Goal: Book appointment/travel/reservation

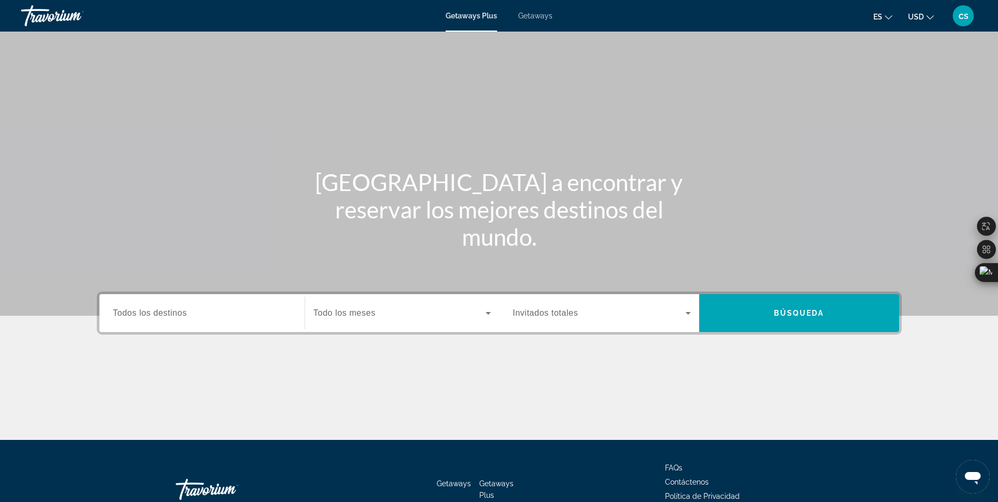
click at [549, 16] on span "Getaways" at bounding box center [535, 16] width 34 height 8
click at [218, 316] on input "Destination Todos los destinos" at bounding box center [202, 313] width 178 height 13
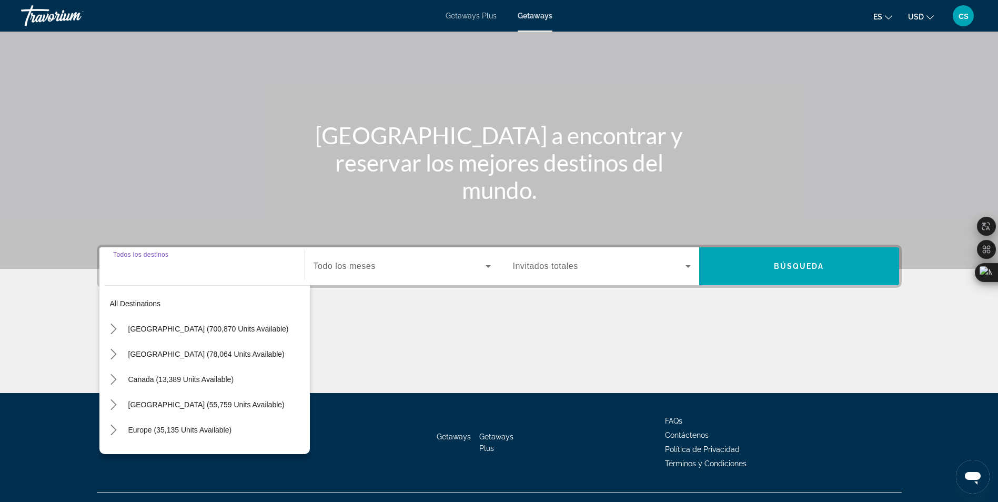
scroll to position [67, 0]
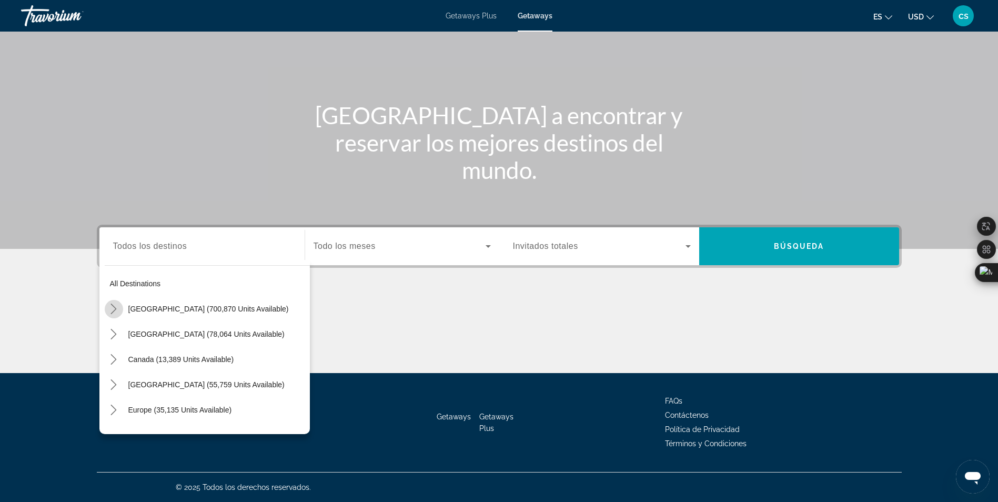
click at [115, 312] on icon "Toggle United States (700,870 units available) submenu" at bounding box center [113, 309] width 11 height 11
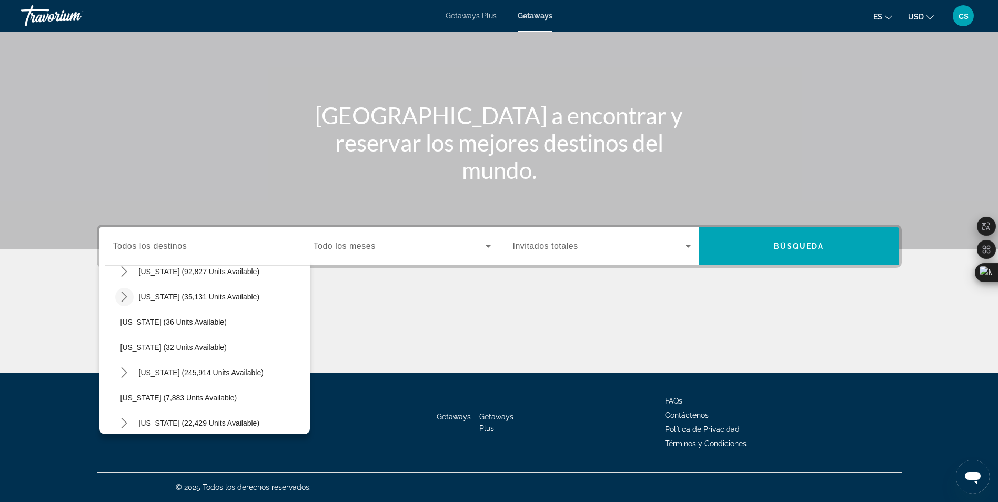
scroll to position [136, 0]
click at [122, 353] on icon "Toggle Florida (245,914 units available) submenu" at bounding box center [124, 350] width 11 height 11
click at [155, 404] on button "[GEOGRAPHIC_DATA] (61,440 units available)" at bounding box center [218, 400] width 184 height 19
type input "**********"
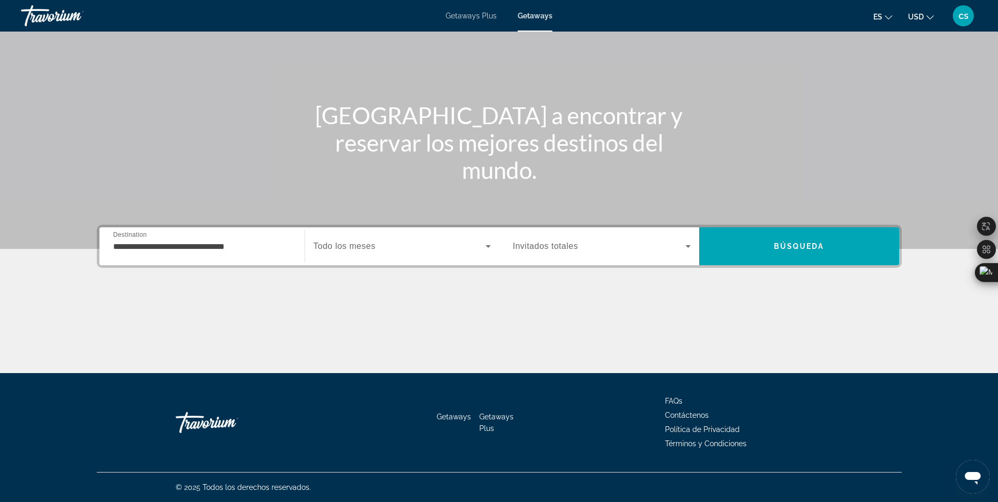
click at [411, 260] on div "Search widget" at bounding box center [402, 245] width 177 height 29
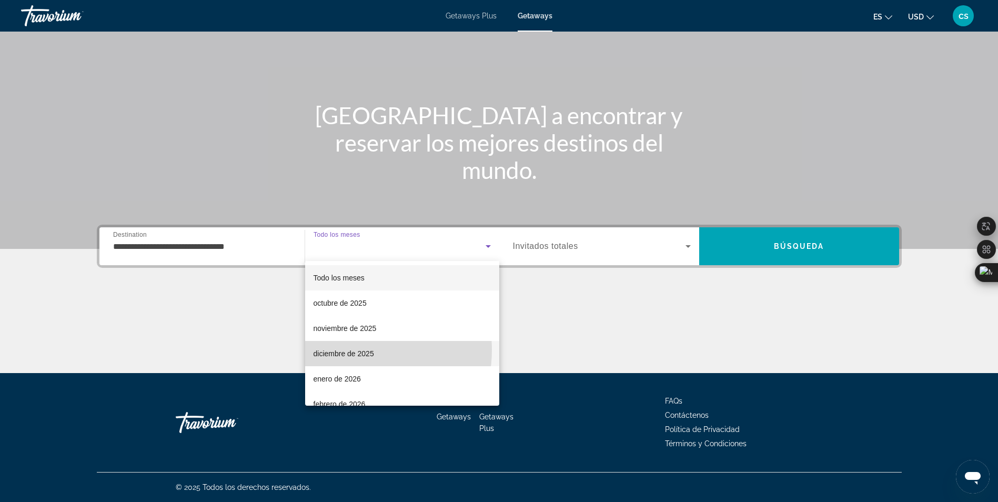
click at [352, 350] on span "diciembre de 2025" at bounding box center [344, 353] width 60 height 13
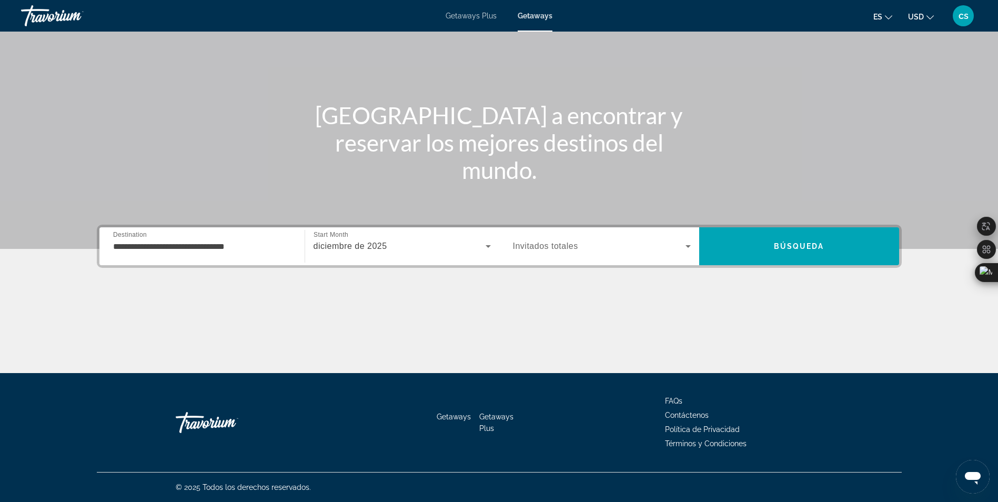
click at [558, 256] on div "Search widget" at bounding box center [602, 245] width 178 height 29
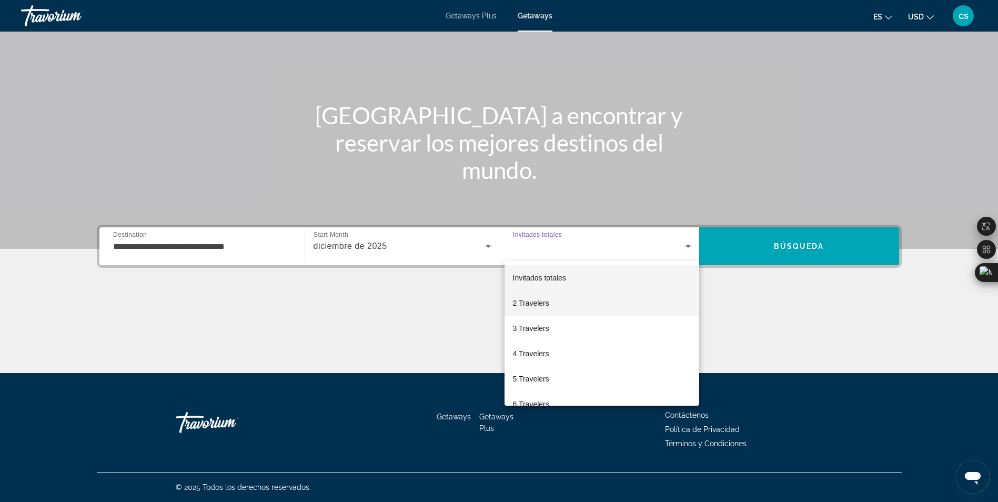
click at [540, 305] on span "2 Travelers" at bounding box center [531, 303] width 36 height 13
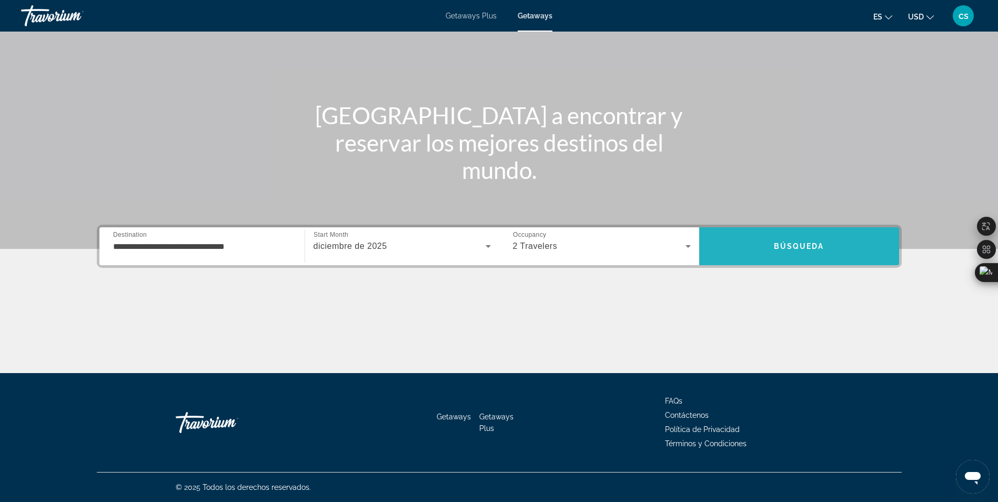
click at [769, 239] on span "Search" at bounding box center [799, 246] width 200 height 25
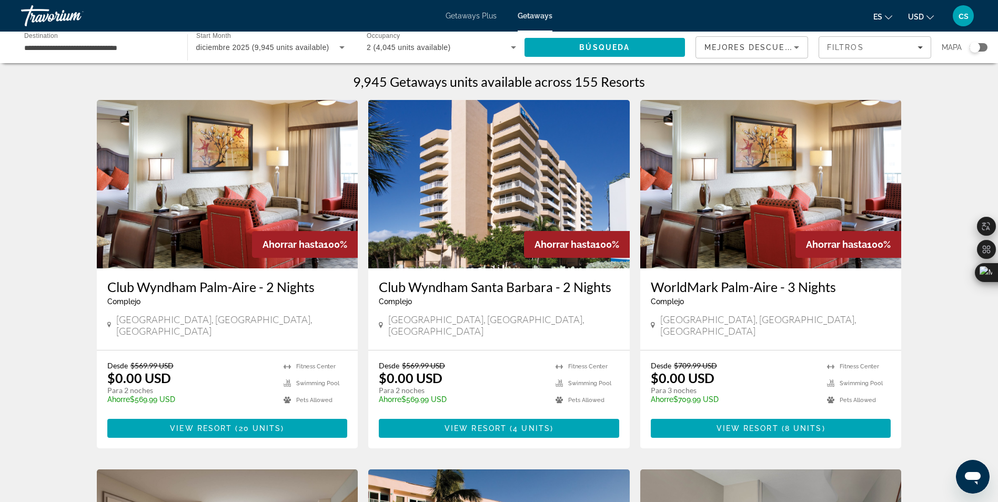
click at [980, 45] on div "Search widget" at bounding box center [975, 47] width 11 height 11
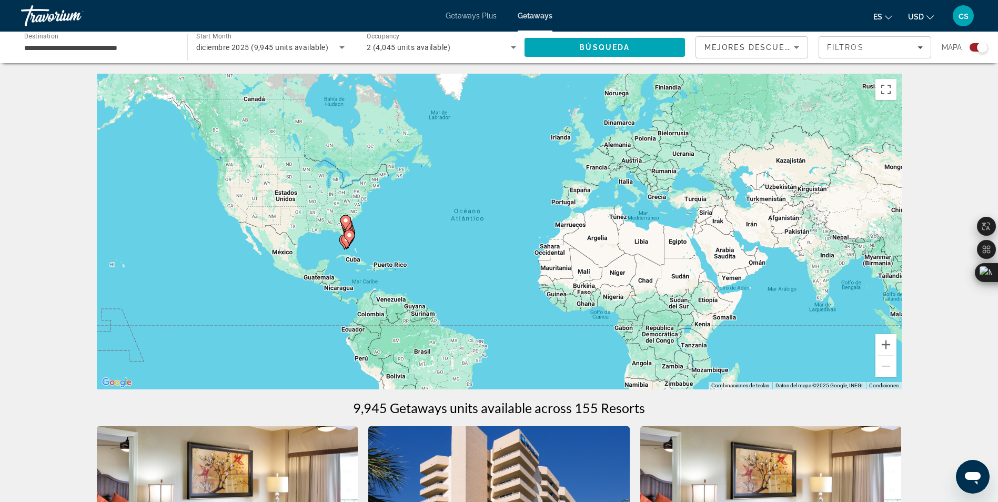
click at [350, 245] on gmp-advanced-marker "Main content" at bounding box center [346, 242] width 11 height 16
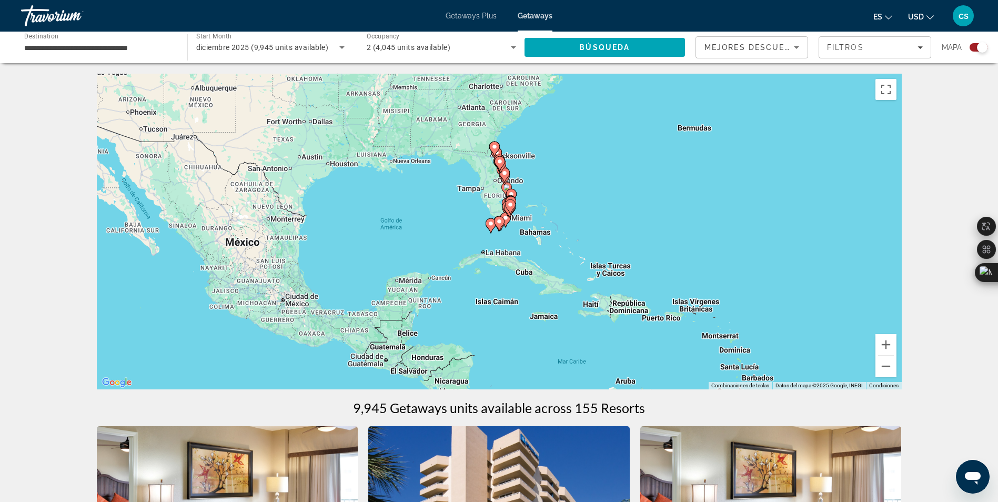
click at [501, 222] on image "Main content" at bounding box center [499, 221] width 6 height 6
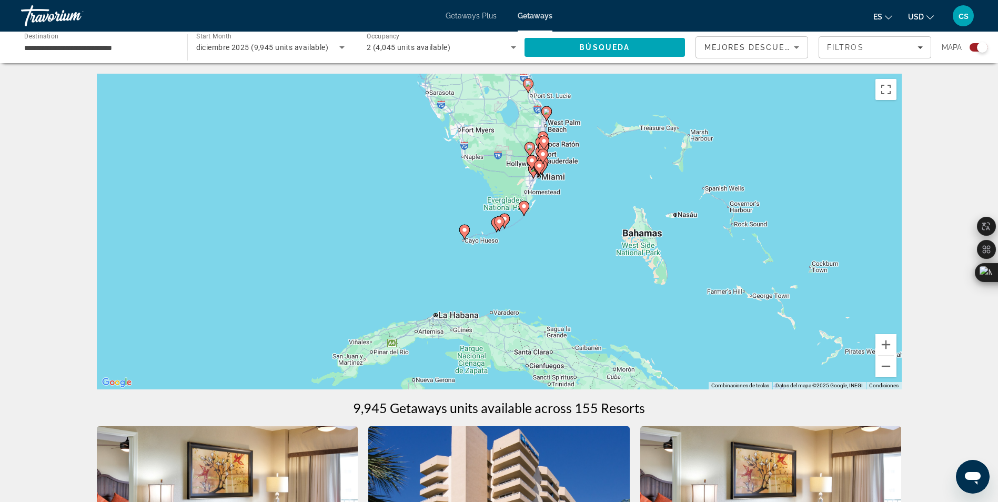
click at [501, 222] on image "Main content" at bounding box center [499, 221] width 6 height 6
type input "**********"
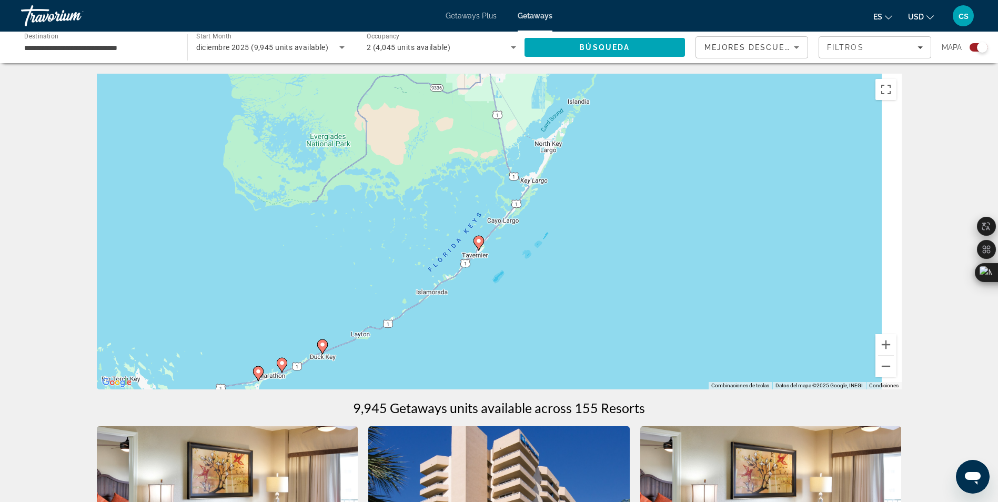
drag, startPoint x: 632, startPoint y: 135, endPoint x: 386, endPoint y: 306, distance: 299.3
click at [386, 306] on div "Para activar la función de arrastrar con el teclado, presiona Alt + Intro. Una …" at bounding box center [499, 232] width 805 height 316
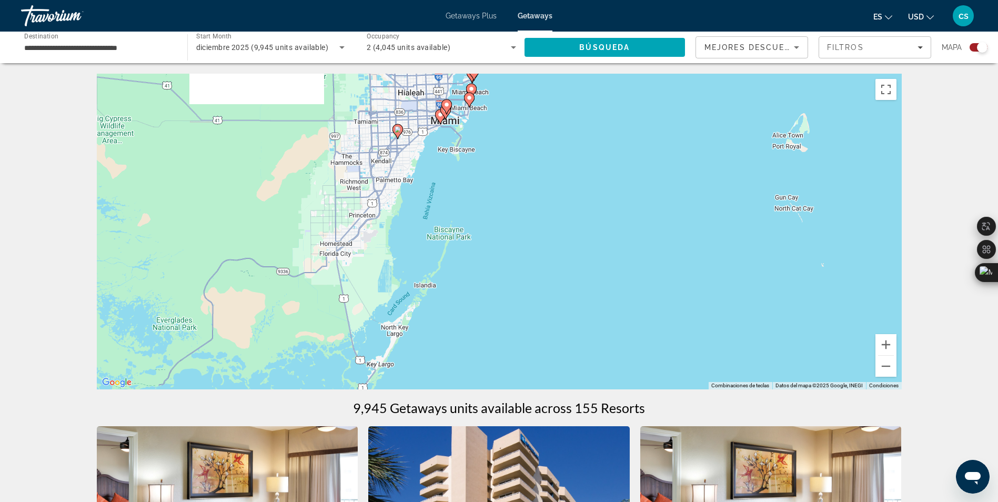
drag, startPoint x: 514, startPoint y: 215, endPoint x: 418, endPoint y: 340, distance: 157.5
click at [418, 340] on div "Para activar la función de arrastrar con el teclado, presiona Alt + Intro. Una …" at bounding box center [499, 232] width 805 height 316
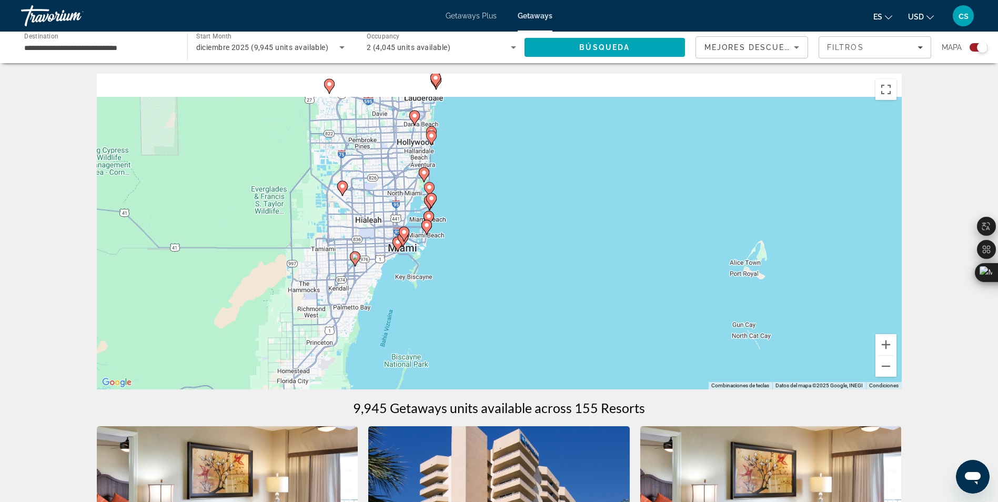
drag, startPoint x: 458, startPoint y: 195, endPoint x: 415, endPoint y: 334, distance: 145.6
click at [415, 334] on div "Para activar la función de arrastrar con el teclado, presiona Alt + Intro. Una …" at bounding box center [499, 232] width 805 height 316
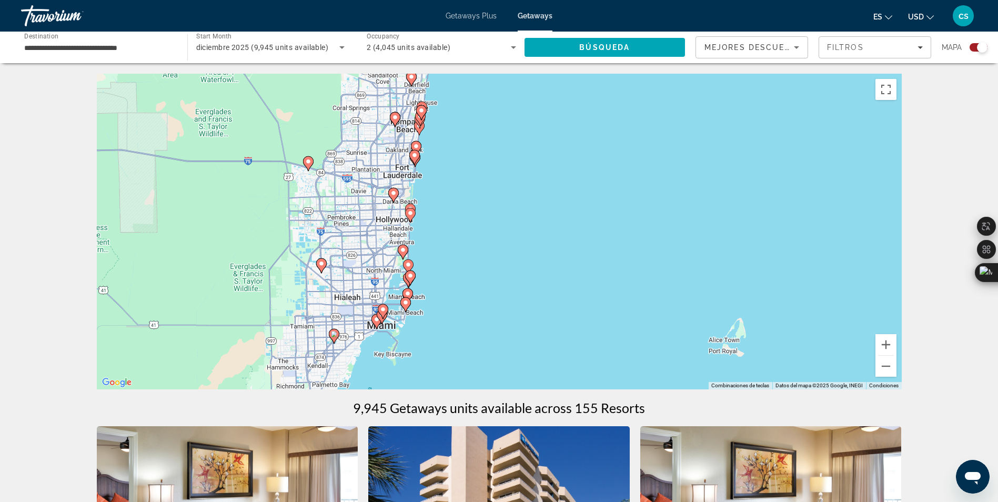
drag, startPoint x: 419, startPoint y: 265, endPoint x: 405, endPoint y: 321, distance: 58.2
click at [405, 321] on div "Para activar la función de arrastrar con el teclado, presiona Alt + Intro. Una …" at bounding box center [499, 232] width 805 height 316
click at [430, 260] on div "Para activar la función de arrastrar con el teclado, presiona Alt + Intro. Una …" at bounding box center [499, 232] width 805 height 316
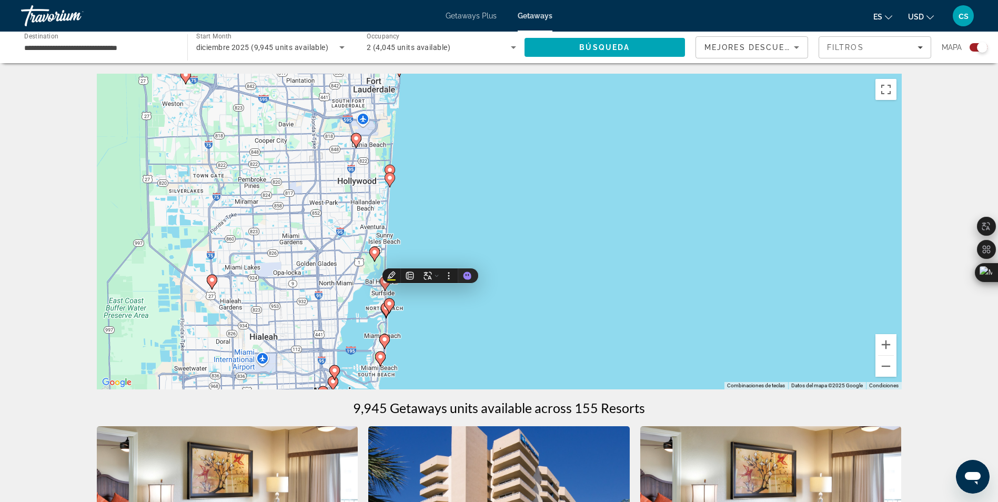
click at [403, 247] on div "Para activar la función de arrastrar con el teclado, presiona Alt + Intro. Una …" at bounding box center [499, 232] width 805 height 316
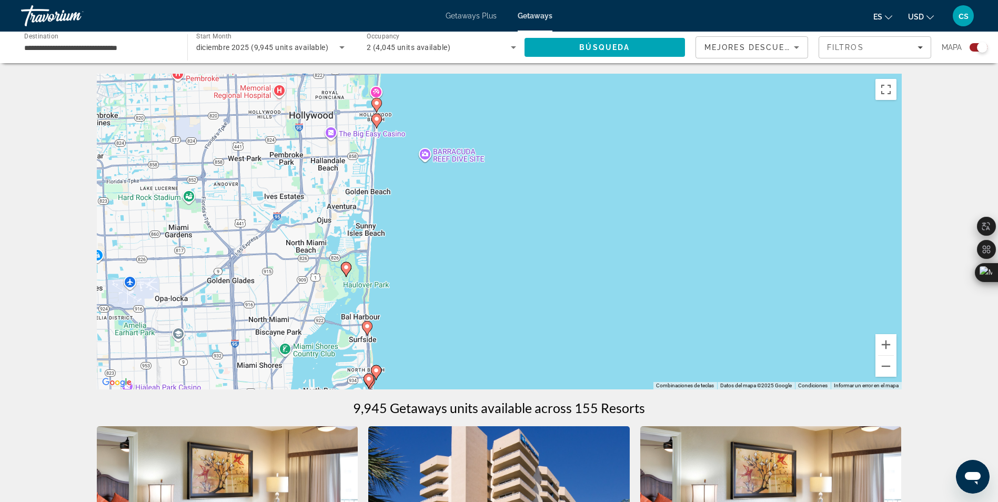
click at [368, 324] on image "Main content" at bounding box center [367, 326] width 6 height 6
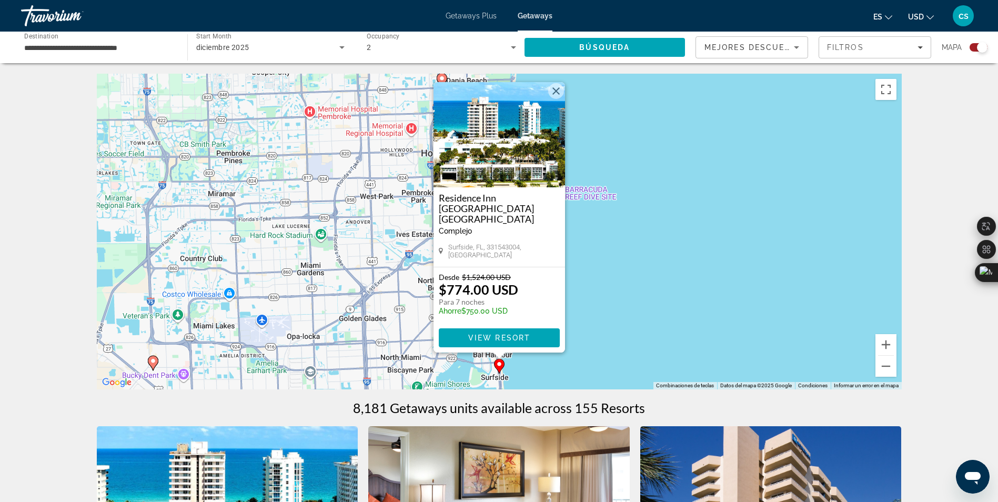
click at [607, 311] on div "Para activar la función de arrastrar con el teclado, presiona Alt + Intro. Una …" at bounding box center [499, 232] width 805 height 316
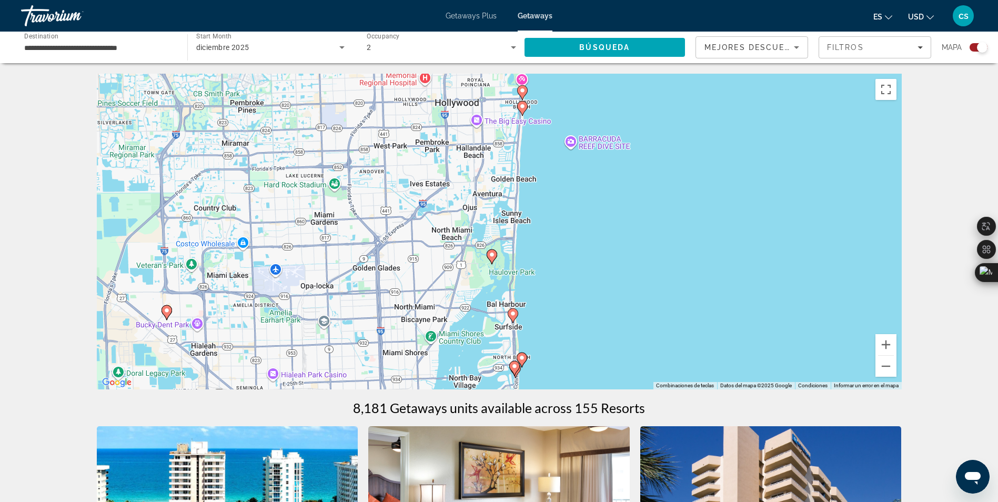
drag, startPoint x: 496, startPoint y: 283, endPoint x: 509, endPoint y: 230, distance: 54.7
click at [509, 230] on div "Para activar la función de arrastrar con el teclado, presiona Alt + Intro. Una …" at bounding box center [499, 232] width 805 height 316
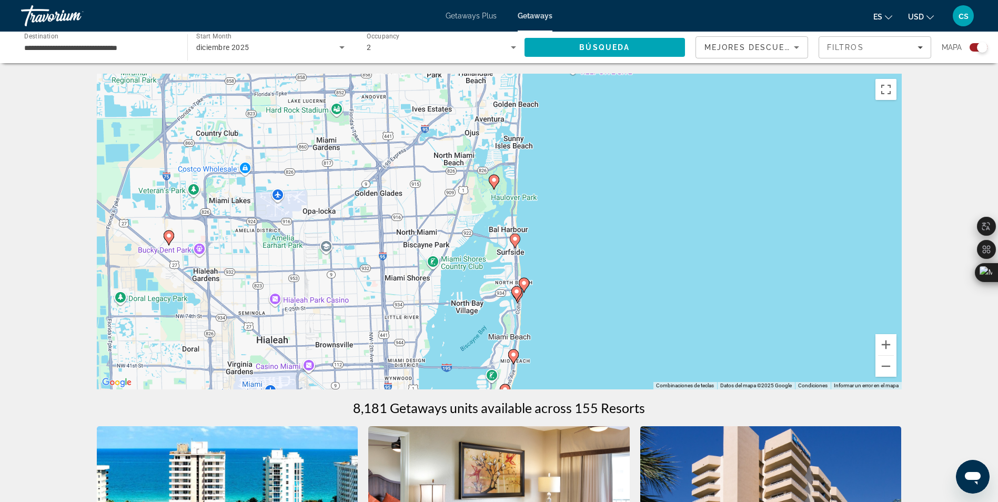
drag, startPoint x: 502, startPoint y: 303, endPoint x: 504, endPoint y: 229, distance: 74.2
click at [504, 229] on div "Para activar la función de arrastrar con el teclado, presiona Alt + Intro. Una …" at bounding box center [499, 232] width 805 height 316
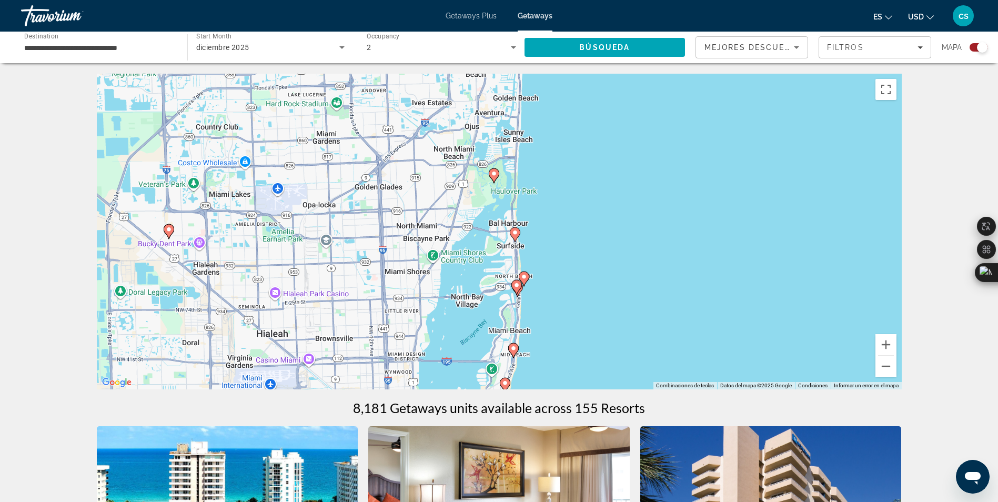
click at [532, 291] on div "Para activar la función de arrastrar con el teclado, presiona Alt + Intro. Una …" at bounding box center [499, 232] width 805 height 316
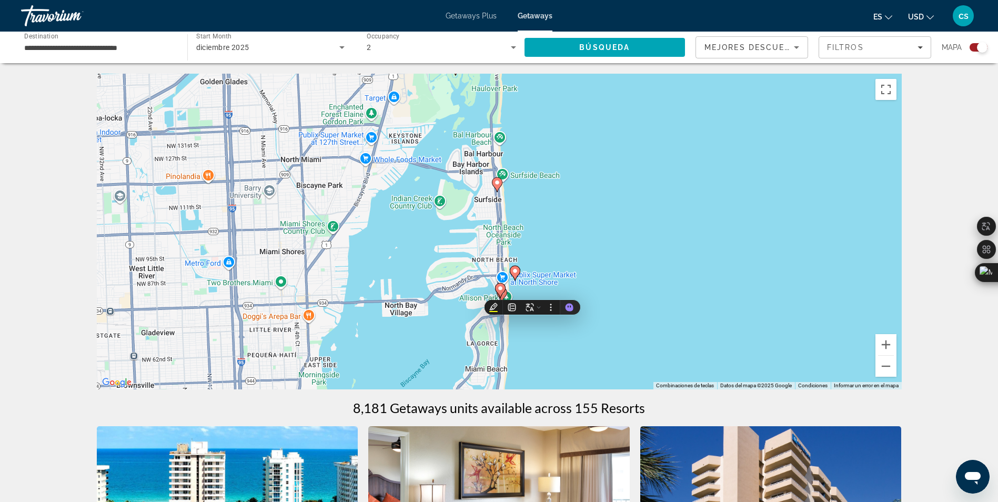
click at [525, 291] on div "Para activar la función de arrastrar con el teclado, presiona Alt + Intro. Una …" at bounding box center [499, 232] width 805 height 316
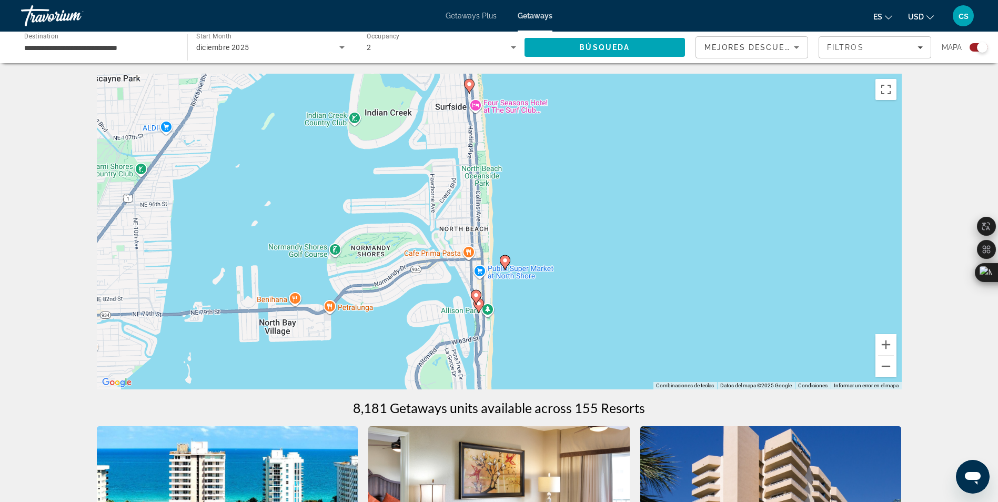
click at [507, 259] on image "Main content" at bounding box center [505, 260] width 6 height 6
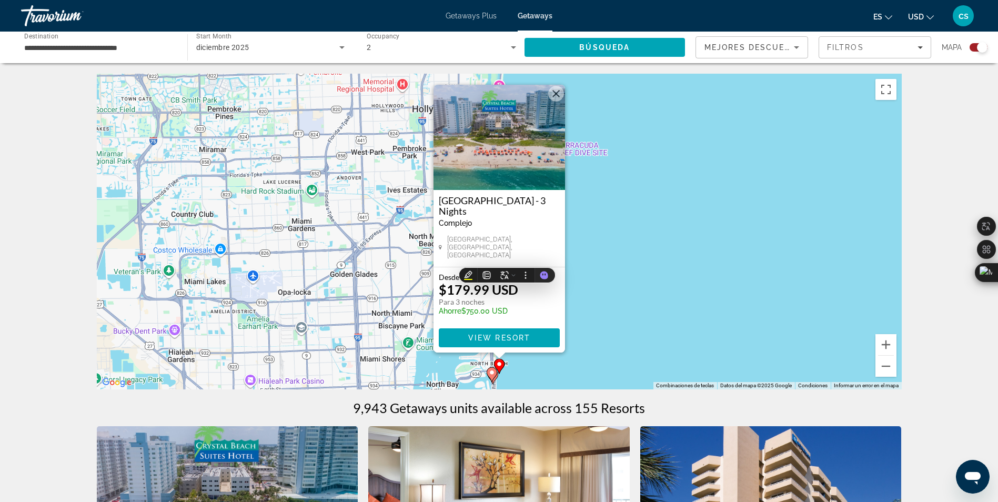
click at [591, 294] on div "Para activar la función de arrastrar con el teclado, presiona Alt + Intro. Una …" at bounding box center [499, 232] width 805 height 316
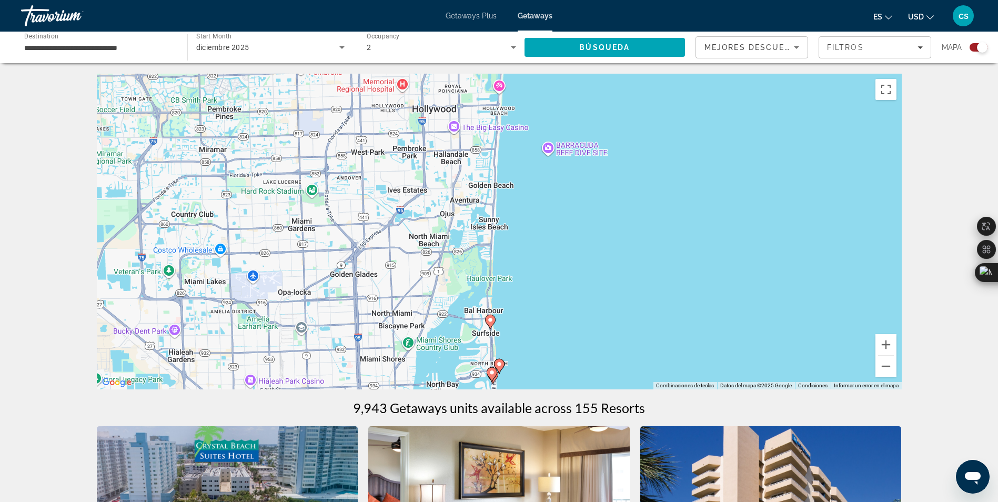
click at [528, 330] on div "Para activar la función de arrastrar con el teclado, presiona Alt + Intro. Una …" at bounding box center [499, 232] width 805 height 316
click at [527, 330] on div "Para activar la función de arrastrar con el teclado, presiona Alt + Intro. Una …" at bounding box center [499, 232] width 805 height 316
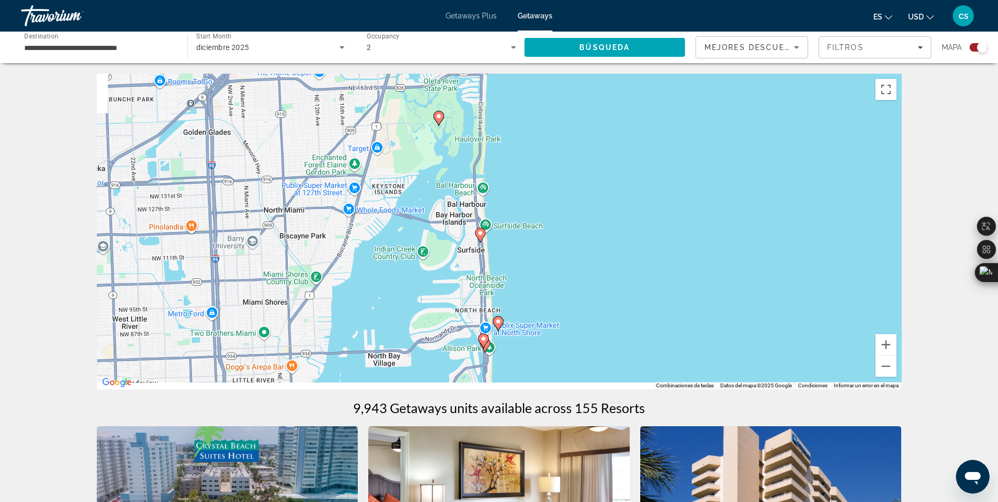
drag, startPoint x: 498, startPoint y: 307, endPoint x: 531, endPoint y: 209, distance: 103.0
click at [531, 209] on div "Para activar la función de arrastrar con el teclado, presiona Alt + Intro. Una …" at bounding box center [499, 232] width 805 height 316
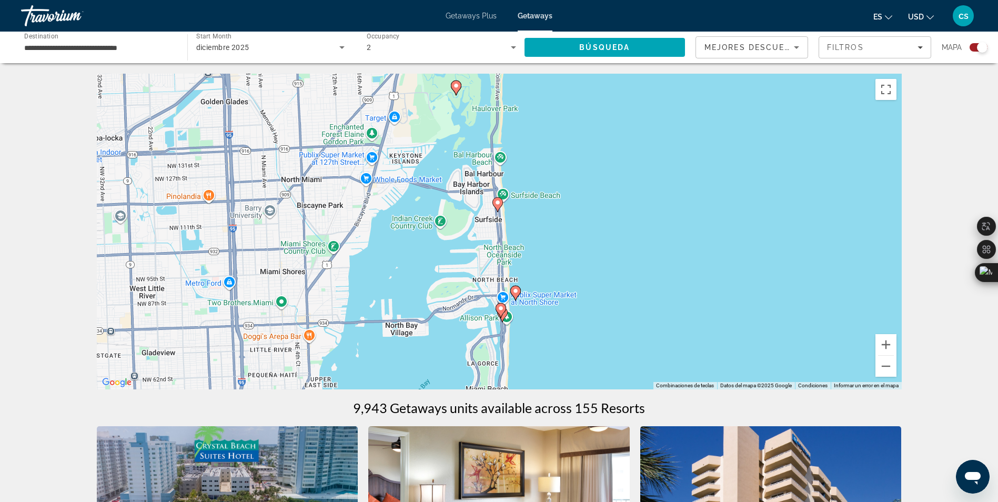
click at [500, 308] on image "Main content" at bounding box center [501, 308] width 6 height 6
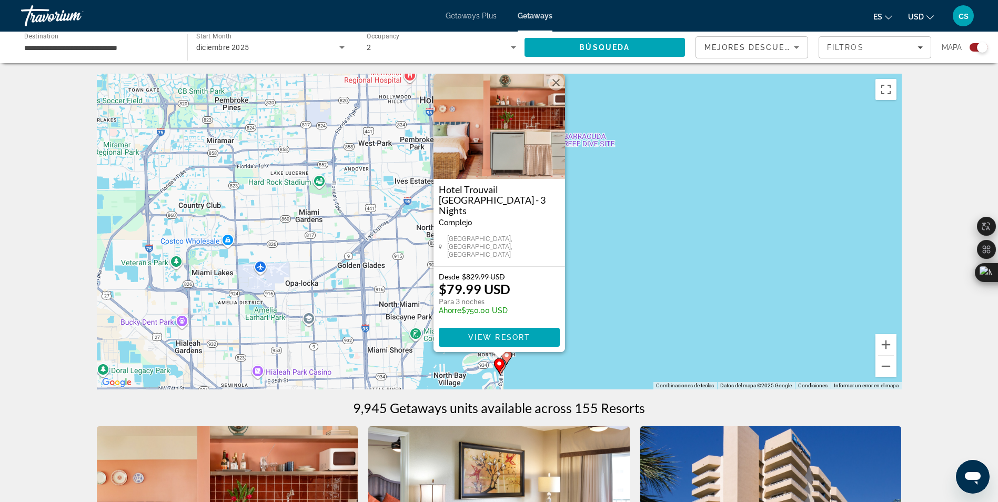
click at [599, 231] on div "Para activar la función de arrastrar con el teclado, presiona Alt + Intro. Una …" at bounding box center [499, 232] width 805 height 316
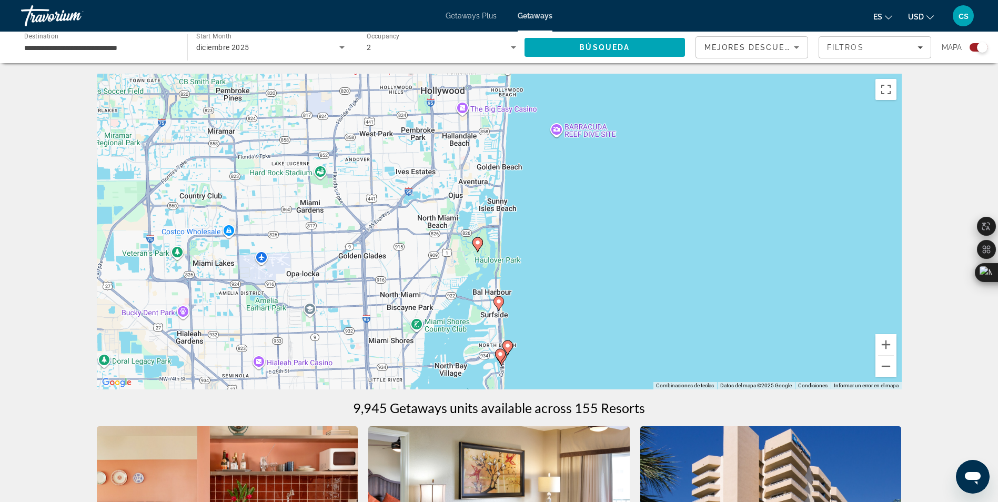
drag, startPoint x: 477, startPoint y: 347, endPoint x: 482, endPoint y: 203, distance: 144.8
click at [482, 203] on div "Para activar la función de arrastrar con el teclado, presiona Alt + Intro. Una …" at bounding box center [499, 232] width 805 height 316
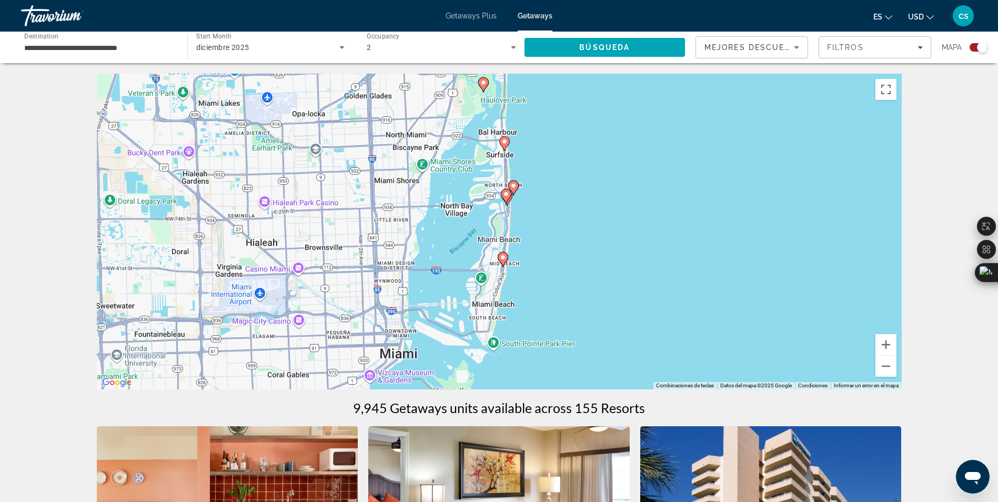
click at [533, 222] on div "Para activar la función de arrastrar con el teclado, presiona Alt + Intro. Una …" at bounding box center [499, 232] width 805 height 316
click at [533, 221] on div "Para activar la función de arrastrar con el teclado, presiona Alt + Intro. Una …" at bounding box center [499, 232] width 805 height 316
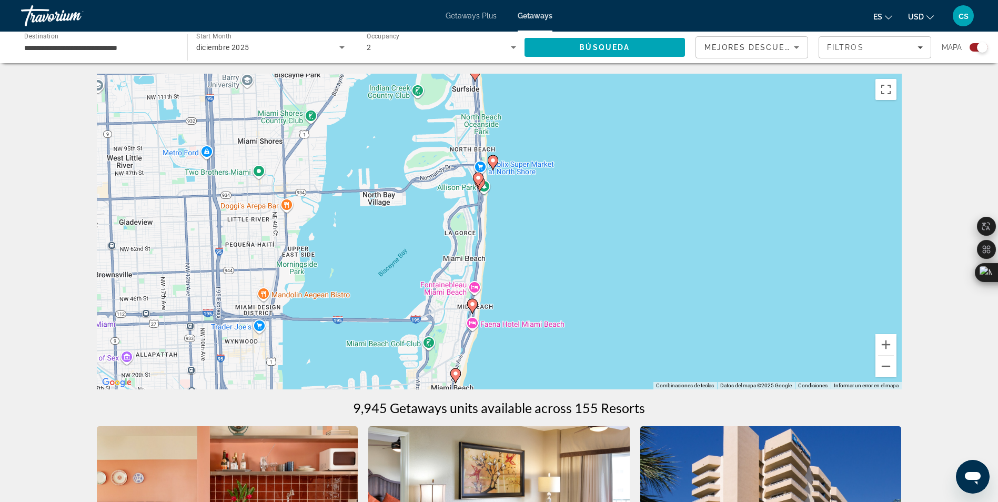
click at [510, 201] on div "Para activar la función de arrastrar con el teclado, presiona Alt + Intro. Una …" at bounding box center [499, 232] width 805 height 316
click at [482, 189] on gmp-advanced-marker "Main content" at bounding box center [479, 184] width 11 height 16
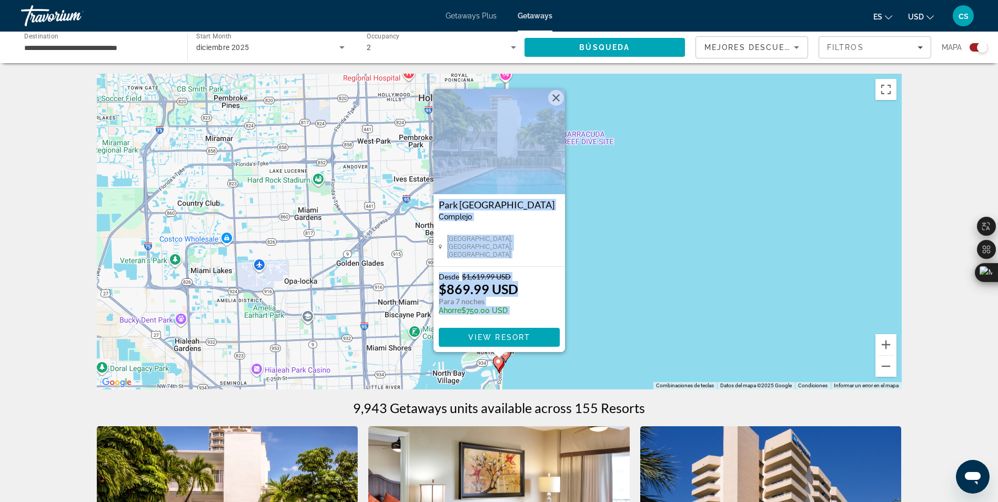
click at [581, 257] on div "Para activar la función de arrastrar con el teclado, presiona Alt + Intro. Una …" at bounding box center [499, 232] width 805 height 316
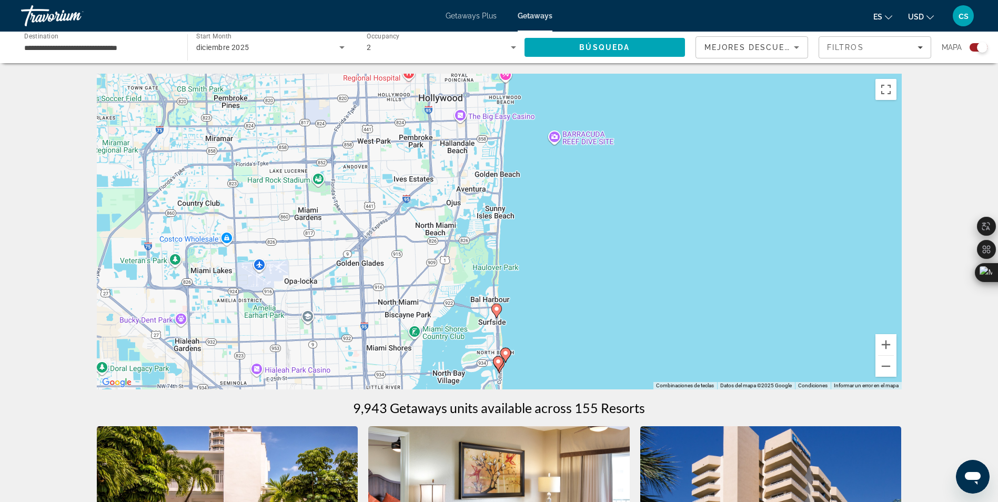
click at [497, 312] on icon "Main content" at bounding box center [495, 311] width 9 height 14
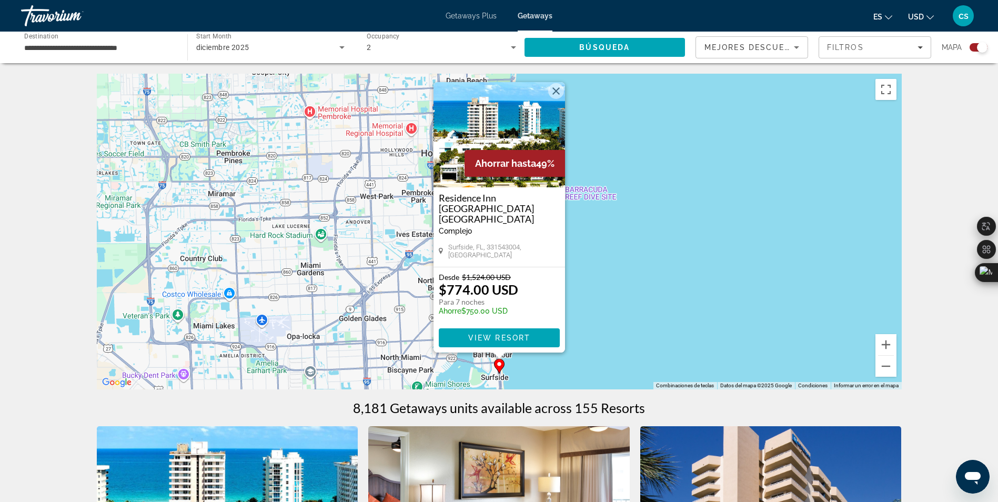
click at [537, 373] on div "Para activar la función de arrastrar con el teclado, presiona Alt + Intro. Una …" at bounding box center [499, 232] width 805 height 316
click at [537, 372] on div "Para activar la función de arrastrar con el teclado, presiona Alt + Intro. Una …" at bounding box center [499, 232] width 805 height 316
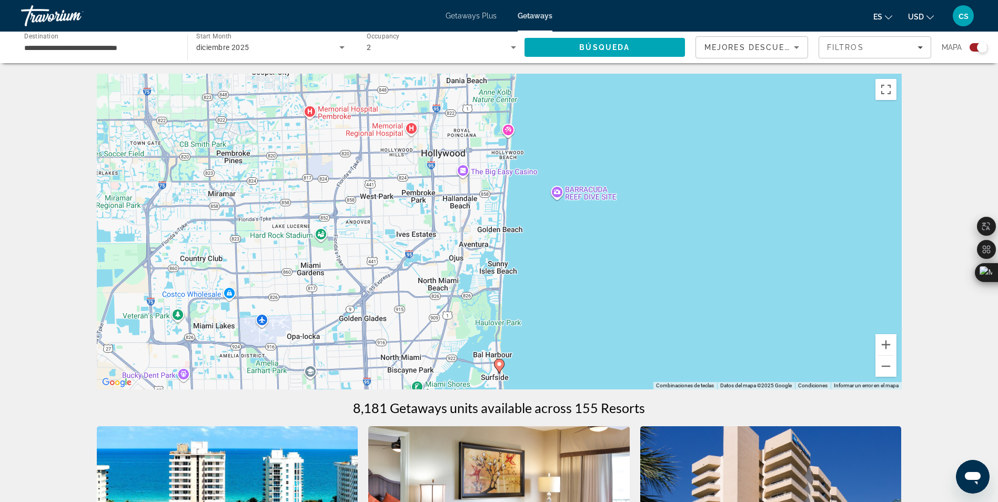
drag, startPoint x: 519, startPoint y: 361, endPoint x: 546, endPoint y: 260, distance: 105.0
click at [546, 261] on div "Para activar la función de arrastrar con el teclado, presiona Alt + Intro. Una …" at bounding box center [499, 232] width 805 height 316
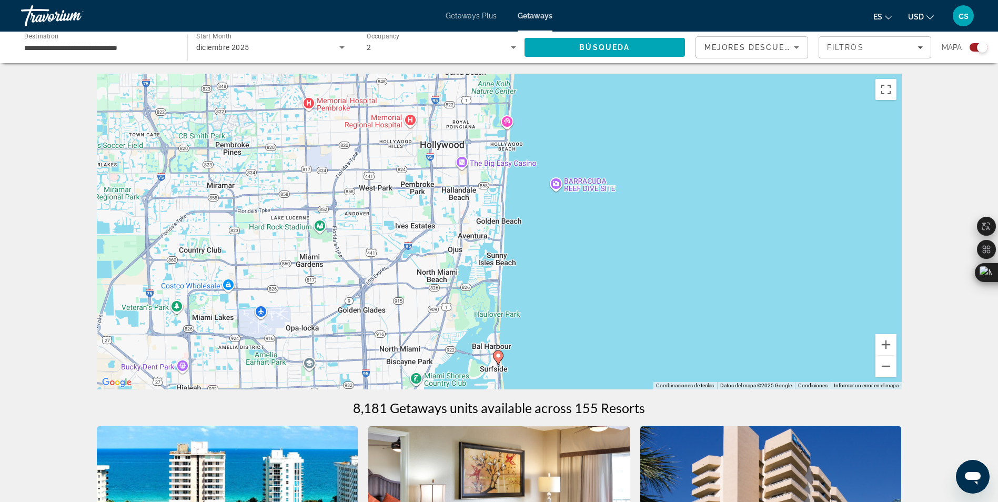
drag, startPoint x: 543, startPoint y: 289, endPoint x: 548, endPoint y: 225, distance: 64.8
click at [548, 225] on div "Para activar la función de arrastrar con el teclado, presiona Alt + Intro. Una …" at bounding box center [499, 232] width 805 height 316
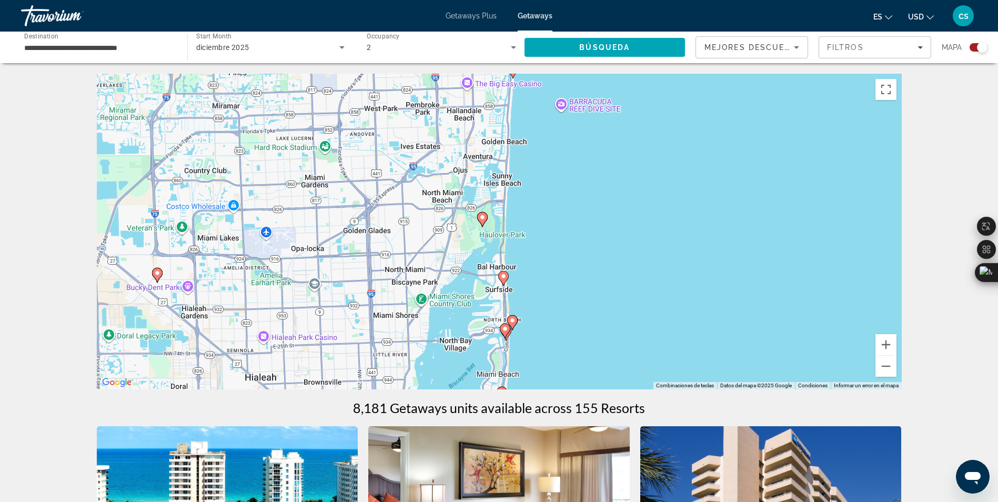
click at [511, 319] on image "Main content" at bounding box center [512, 320] width 6 height 6
click at [512, 315] on gmp-advanced-marker "Main content" at bounding box center [512, 323] width 11 height 16
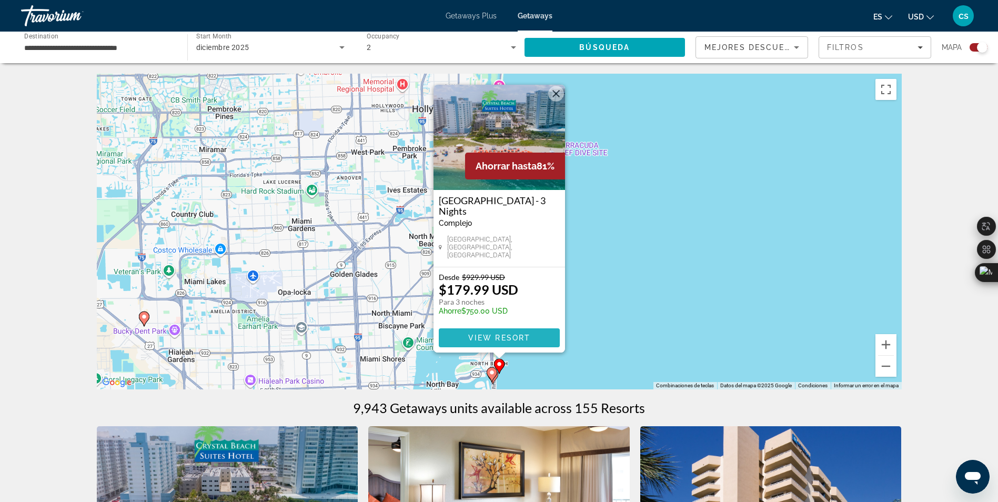
click at [479, 330] on span "Main content" at bounding box center [499, 337] width 121 height 25
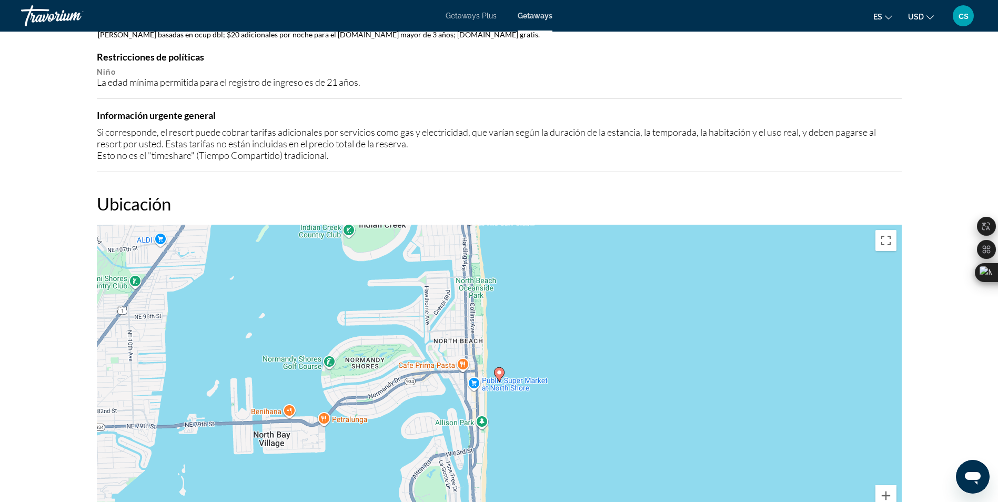
scroll to position [1263, 0]
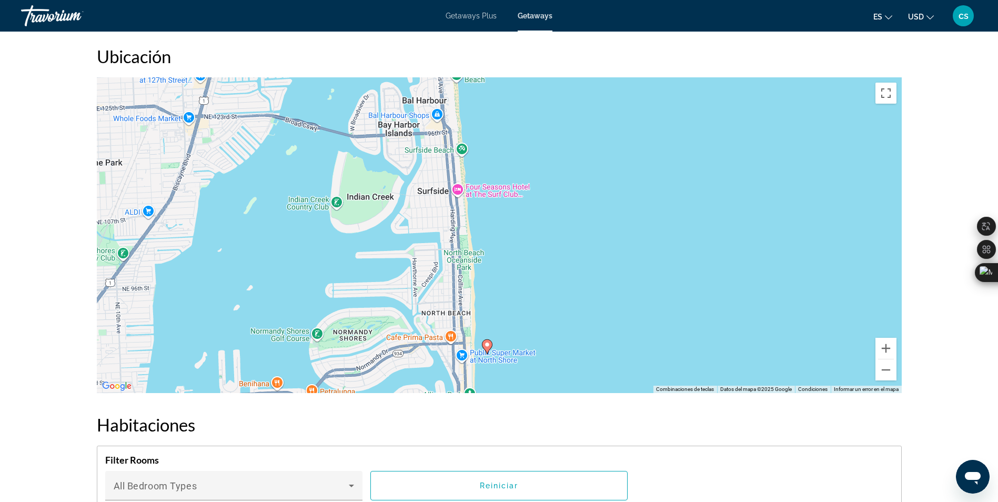
drag, startPoint x: 499, startPoint y: 160, endPoint x: 487, endPoint y: 279, distance: 119.4
click at [487, 279] on div "Para activar la función de arrastrar con el teclado, presiona Alt + Intro. Una …" at bounding box center [499, 235] width 805 height 316
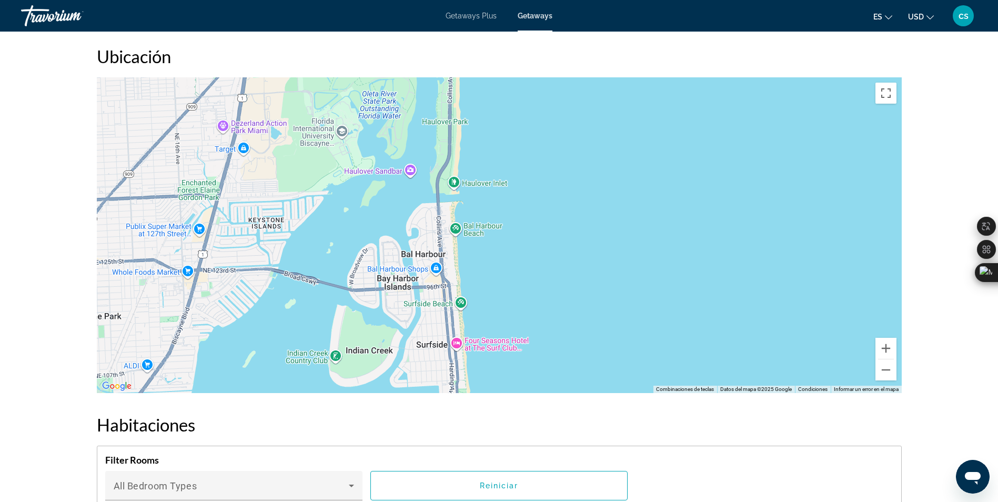
drag, startPoint x: 468, startPoint y: 159, endPoint x: 467, endPoint y: 318, distance: 158.3
click at [467, 318] on div "Para activar la función de arrastrar con el teclado, presiona Alt + Intro. Una …" at bounding box center [499, 235] width 805 height 316
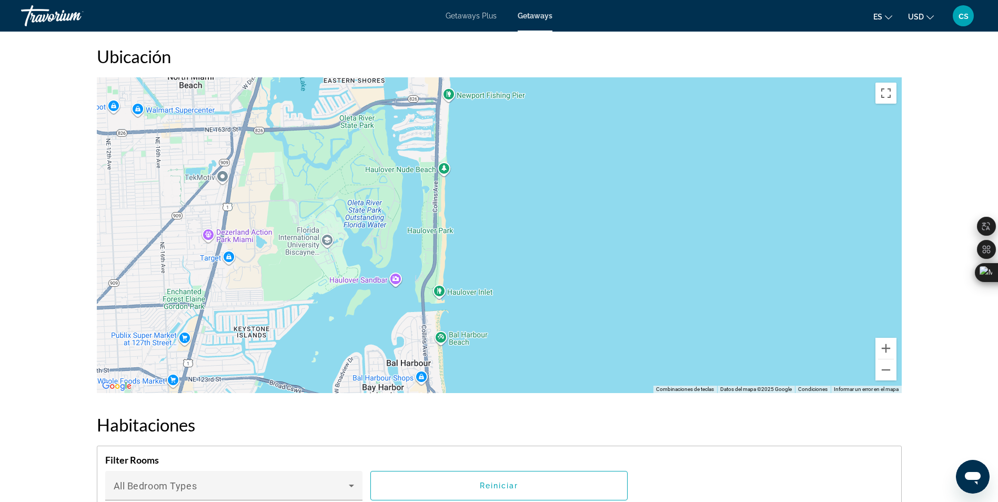
drag, startPoint x: 521, startPoint y: 222, endPoint x: 506, endPoint y: 320, distance: 98.9
click at [506, 320] on div "Main content" at bounding box center [499, 235] width 805 height 316
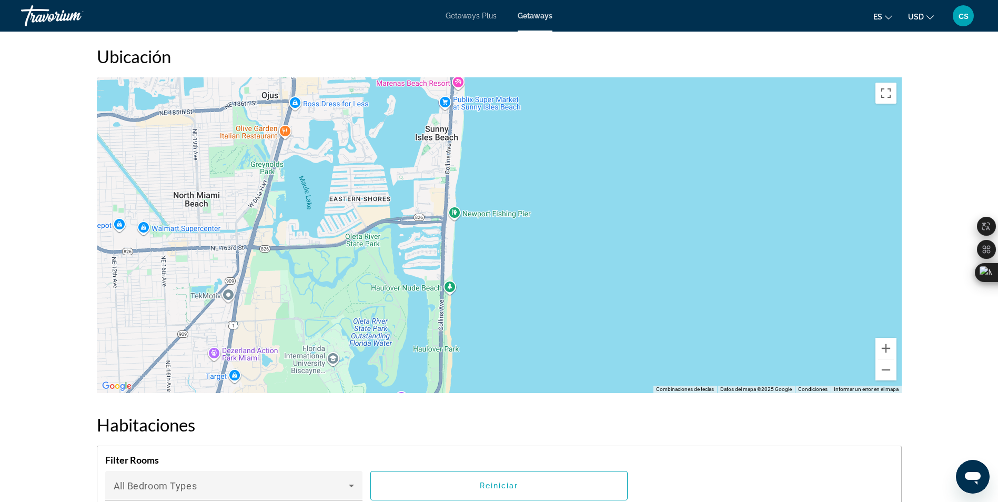
drag, startPoint x: 483, startPoint y: 212, endPoint x: 494, endPoint y: 327, distance: 115.2
click at [489, 341] on div "Main content" at bounding box center [499, 235] width 805 height 316
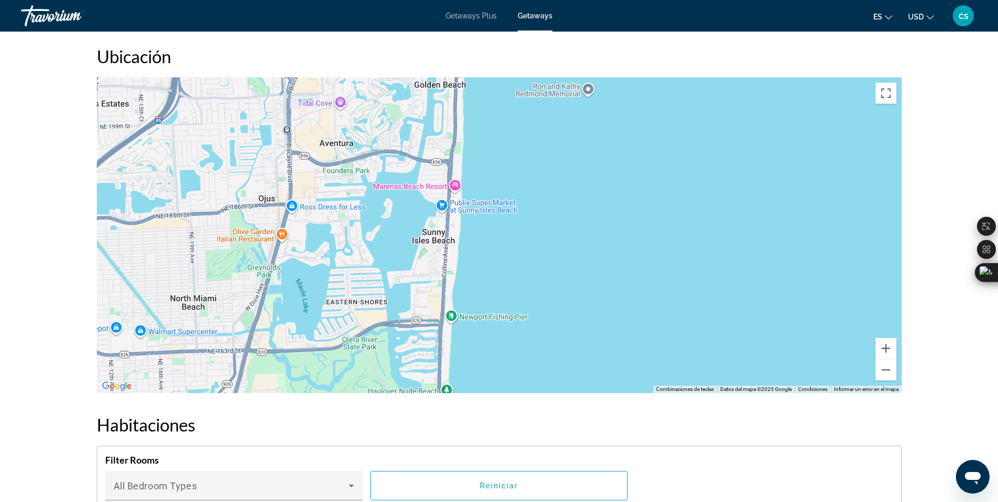
drag, startPoint x: 500, startPoint y: 224, endPoint x: 497, endPoint y: 307, distance: 82.7
click at [497, 307] on div "Main content" at bounding box center [499, 235] width 805 height 316
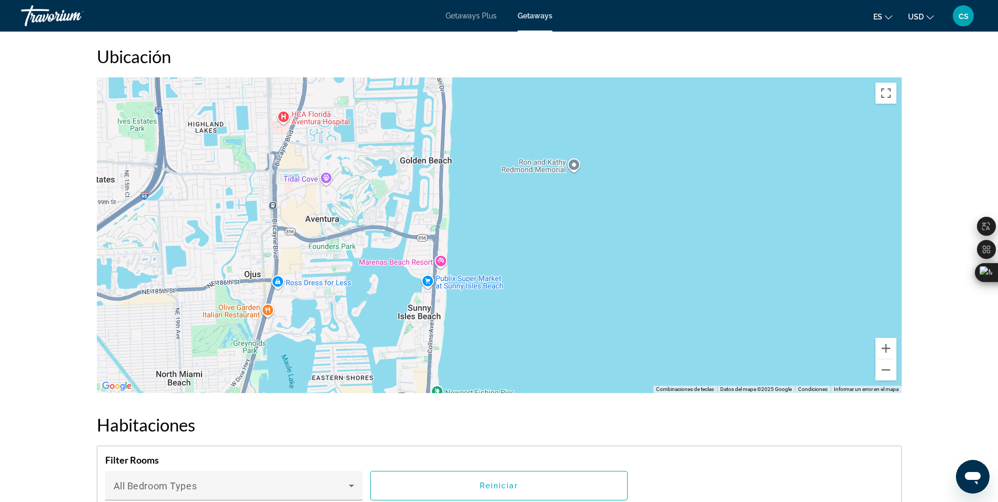
drag, startPoint x: 508, startPoint y: 226, endPoint x: 492, endPoint y: 307, distance: 81.9
click at [492, 307] on div "Main content" at bounding box center [499, 235] width 805 height 316
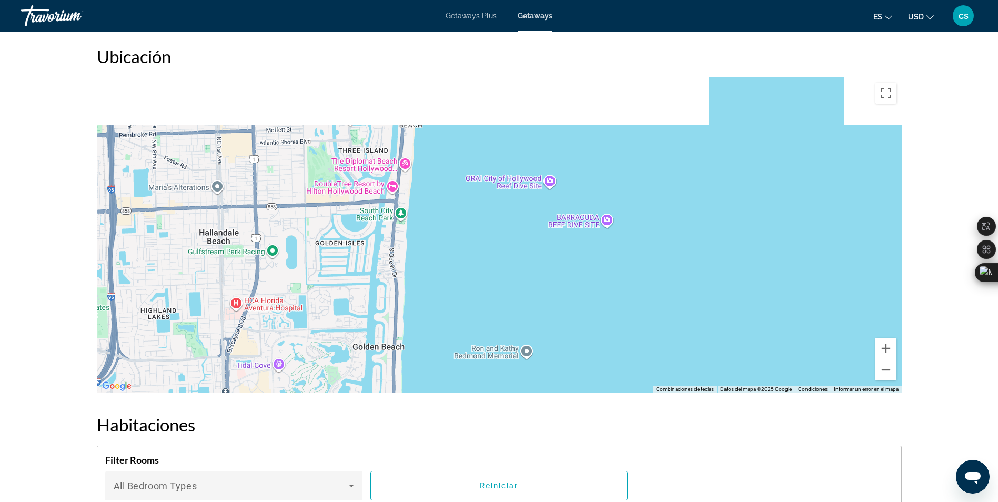
drag, startPoint x: 521, startPoint y: 185, endPoint x: 476, endPoint y: 368, distance: 188.7
click at [476, 368] on div "Main content" at bounding box center [499, 235] width 805 height 316
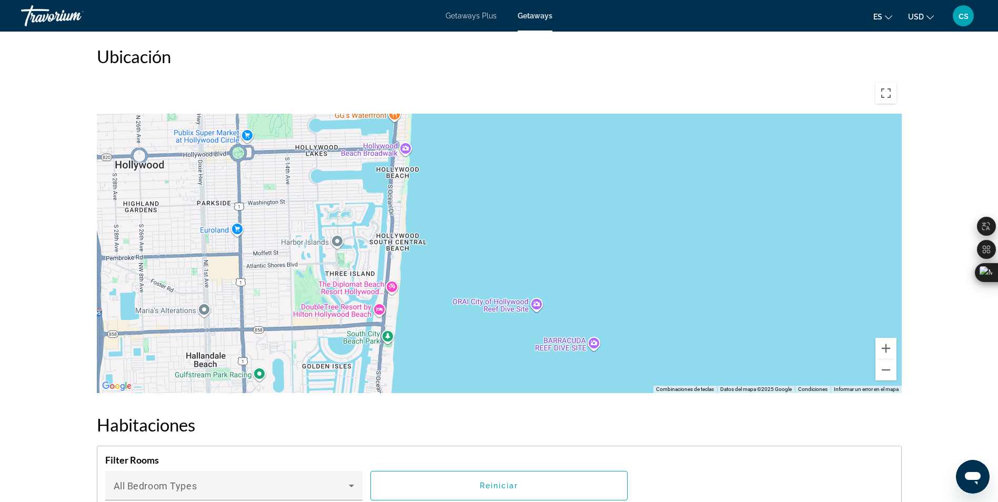
drag, startPoint x: 435, startPoint y: 230, endPoint x: 427, endPoint y: 362, distance: 132.3
click at [427, 362] on div "Main content" at bounding box center [499, 235] width 805 height 316
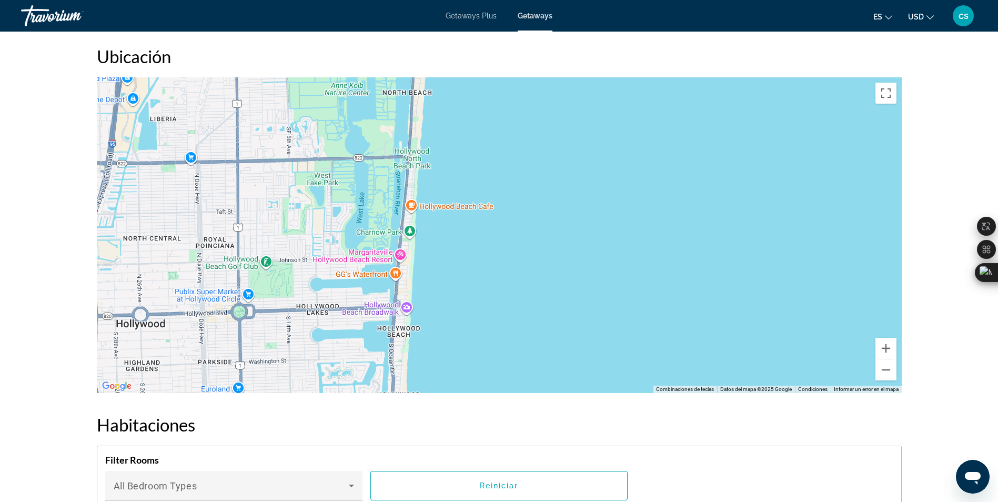
drag, startPoint x: 426, startPoint y: 246, endPoint x: 428, endPoint y: 341, distance: 95.3
click at [428, 341] on div "Main content" at bounding box center [499, 235] width 805 height 316
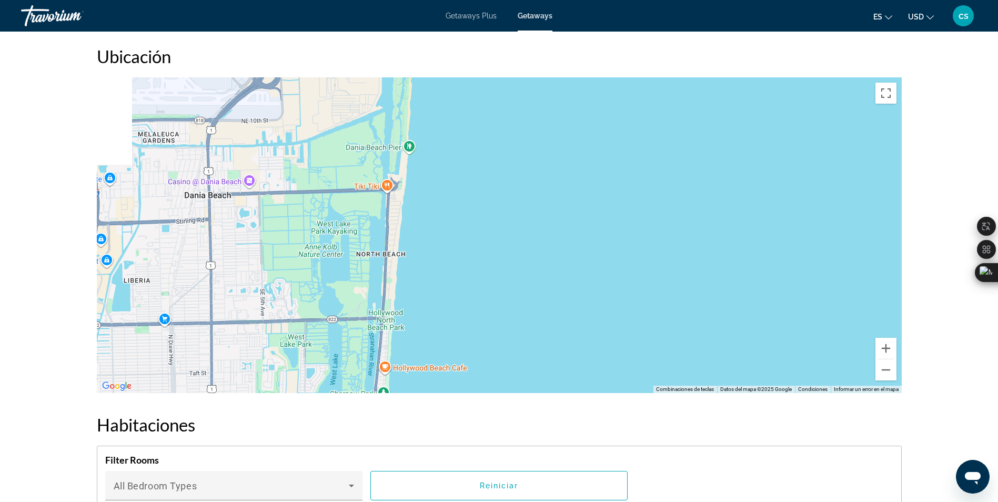
drag, startPoint x: 470, startPoint y: 248, endPoint x: 442, endPoint y: 381, distance: 135.6
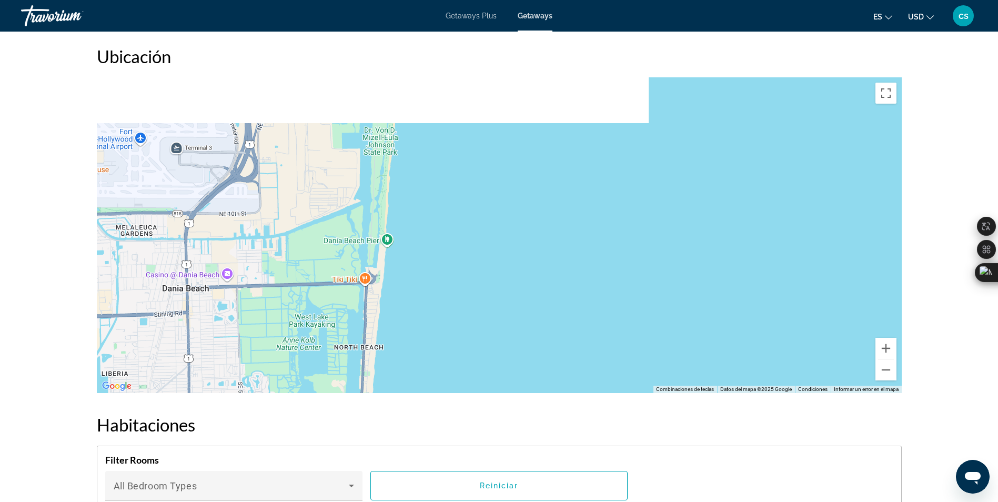
drag, startPoint x: 451, startPoint y: 245, endPoint x: 425, endPoint y: 365, distance: 122.3
click at [425, 365] on div "Main content" at bounding box center [499, 235] width 805 height 316
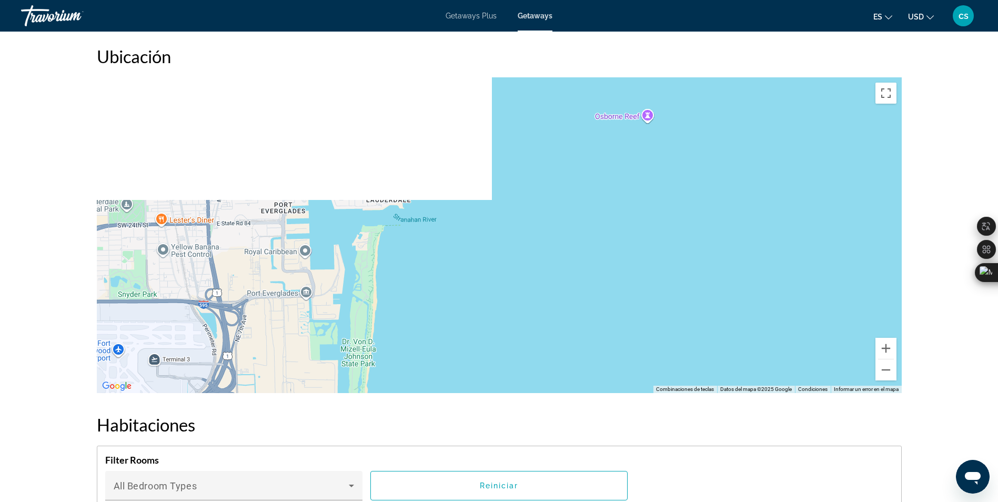
drag, startPoint x: 445, startPoint y: 221, endPoint x: 425, endPoint y: 349, distance: 128.8
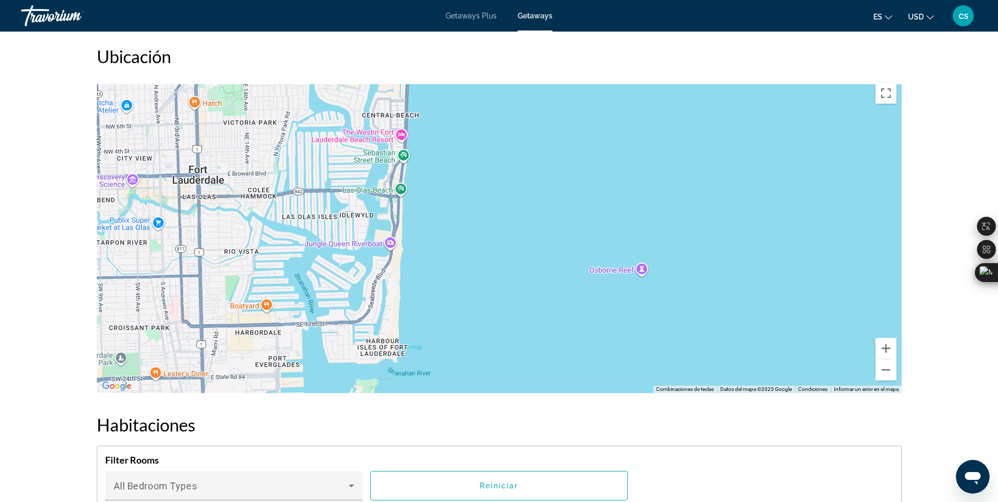
drag, startPoint x: 412, startPoint y: 336, endPoint x: 407, endPoint y: 385, distance: 49.7
click at [407, 385] on div "Main content" at bounding box center [499, 235] width 805 height 316
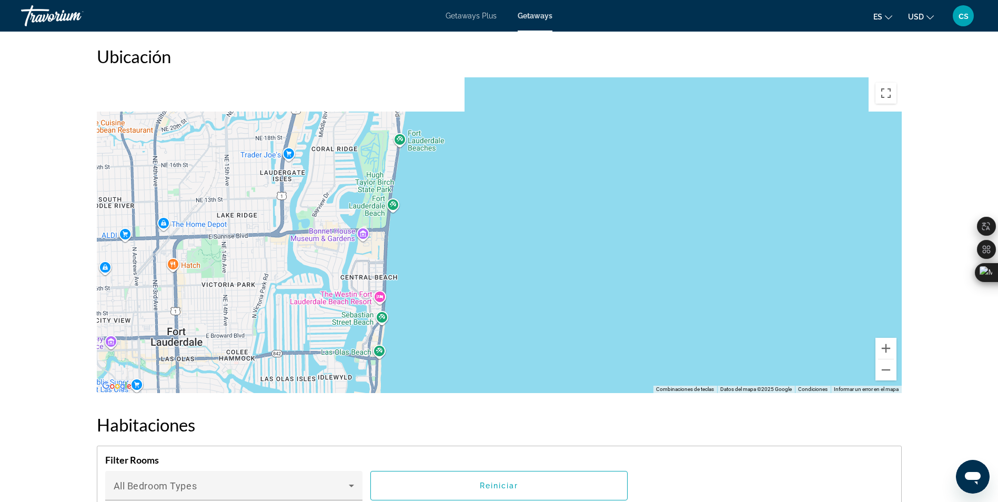
drag, startPoint x: 439, startPoint y: 263, endPoint x: 419, endPoint y: 418, distance: 156.5
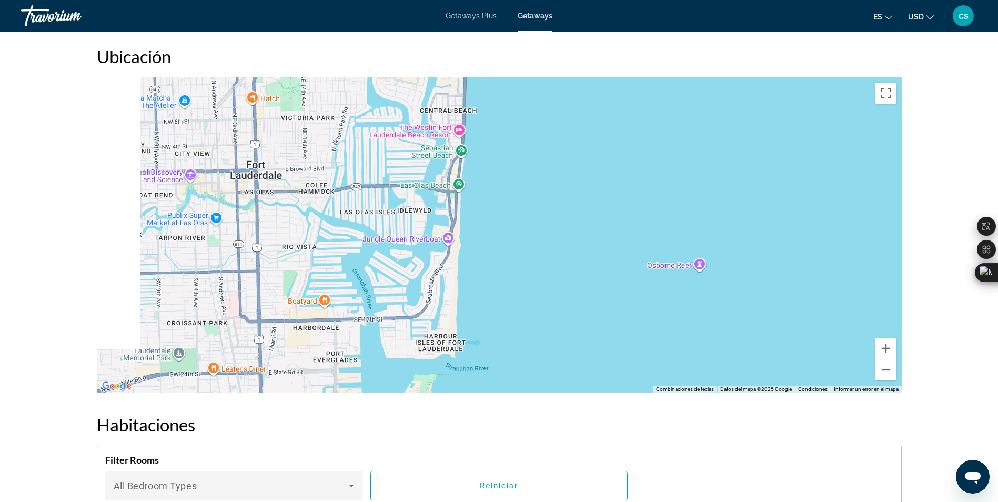
drag, startPoint x: 451, startPoint y: 251, endPoint x: 545, endPoint y: 22, distance: 247.2
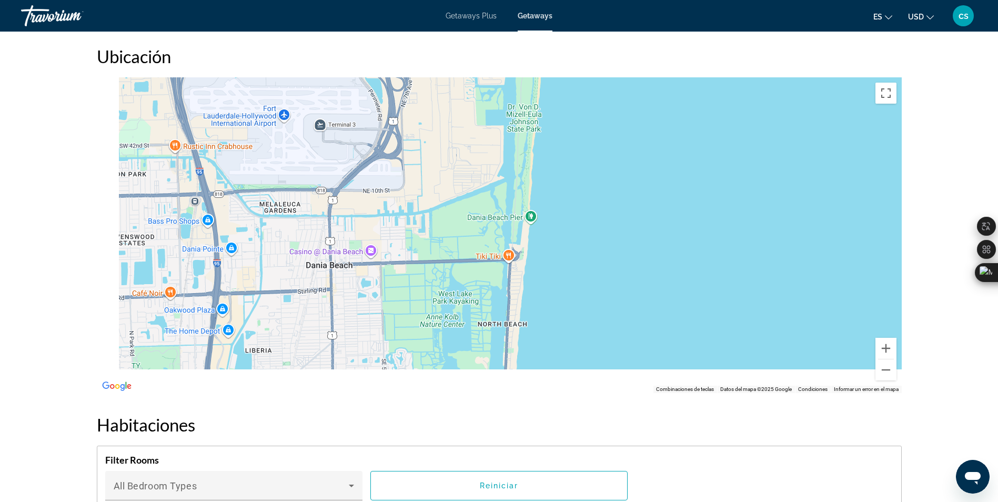
drag, startPoint x: 462, startPoint y: 218, endPoint x: 535, endPoint y: -39, distance: 267.4
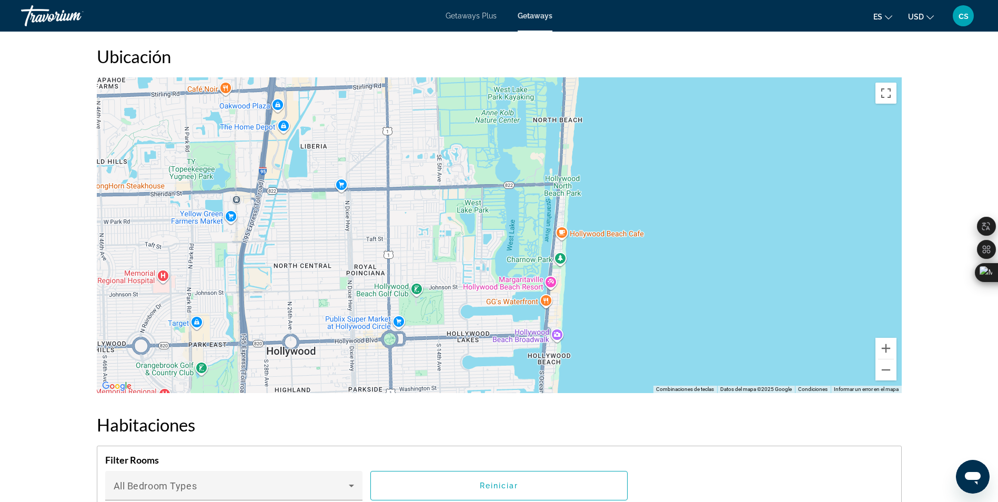
drag, startPoint x: 496, startPoint y: 146, endPoint x: 528, endPoint y: -19, distance: 167.8
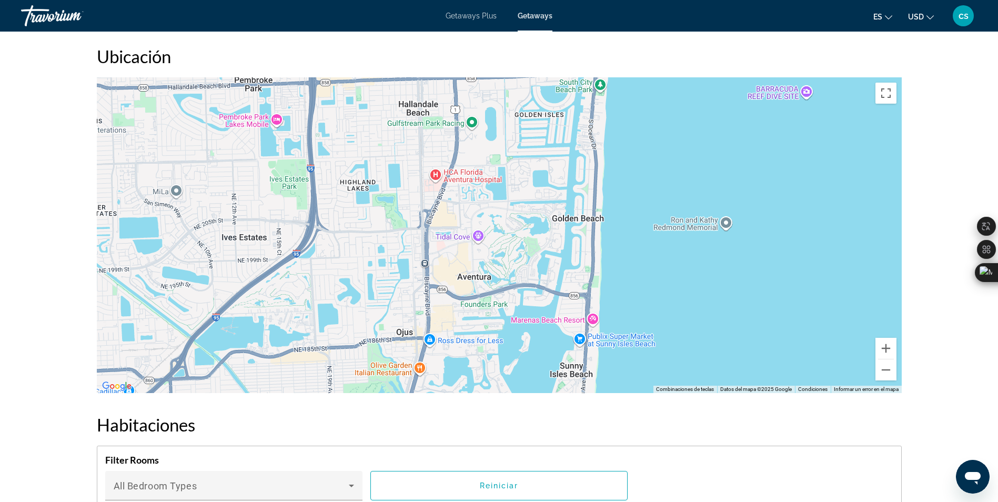
drag, startPoint x: 508, startPoint y: 198, endPoint x: 498, endPoint y: 9, distance: 189.1
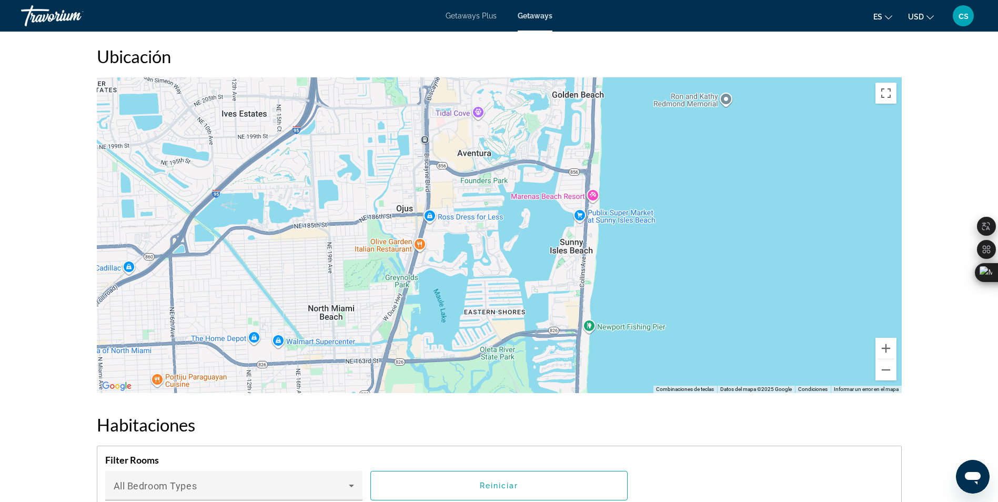
drag, startPoint x: 495, startPoint y: 229, endPoint x: 493, endPoint y: 68, distance: 161.5
click at [498, 65] on div "Ubicación ← Mover a la izquierda → Mover a la derecha ↑ Mover hacia arriba ↓ Mo…" at bounding box center [499, 219] width 805 height 347
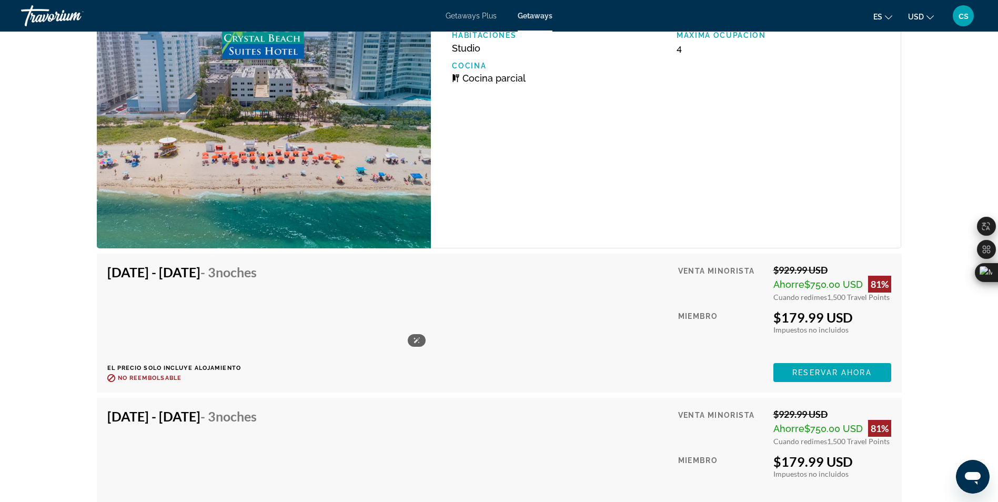
scroll to position [1841, 0]
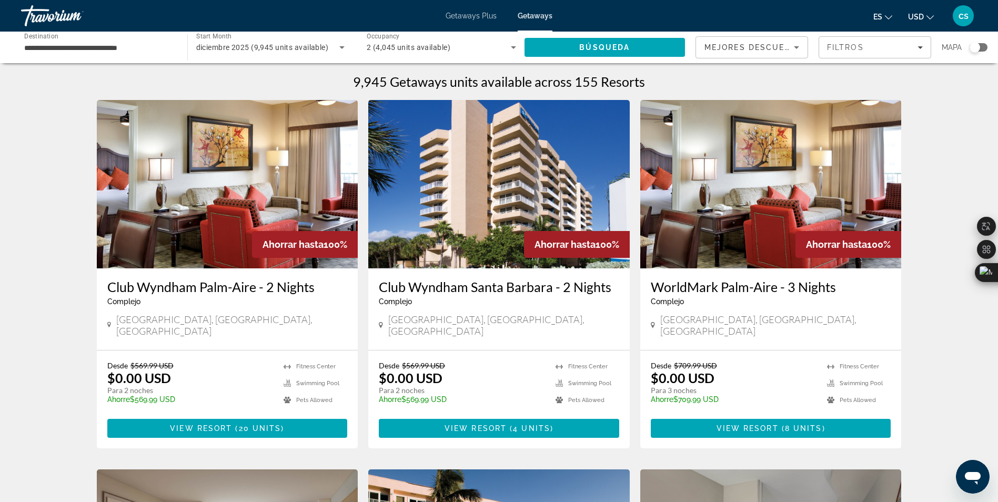
click at [979, 50] on div "Search widget" at bounding box center [975, 47] width 11 height 11
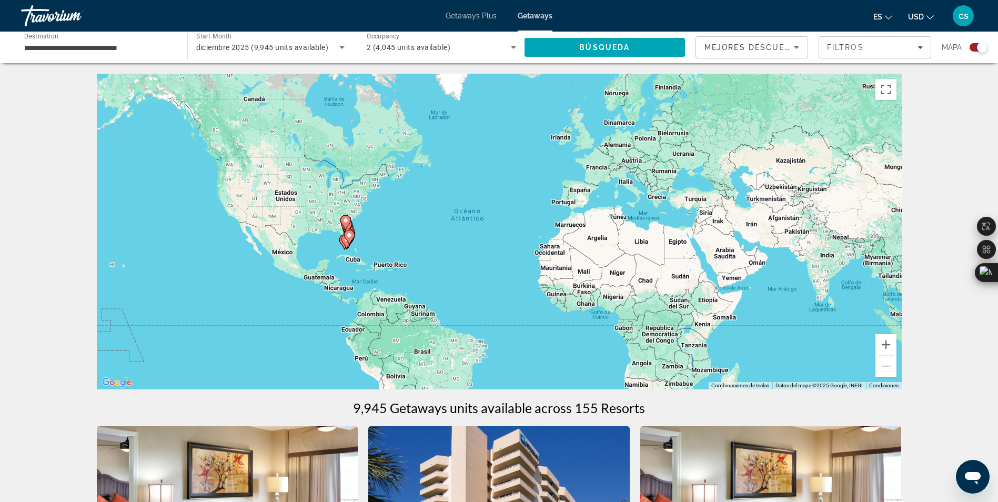
click at [355, 232] on div "Para activar la función de arrastrar con el teclado, presiona Alt + Intro. Una …" at bounding box center [499, 232] width 805 height 316
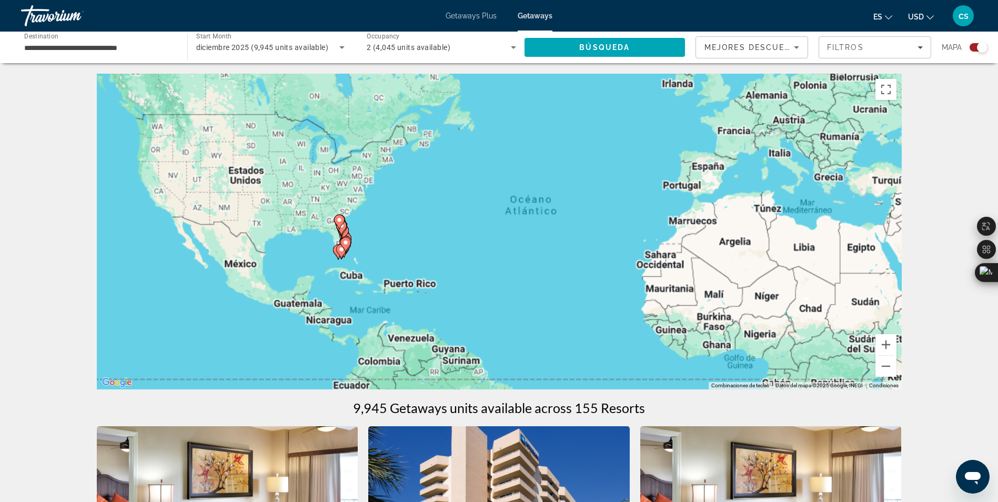
click at [338, 225] on gmp-advanced-marker "Main content" at bounding box center [339, 222] width 11 height 16
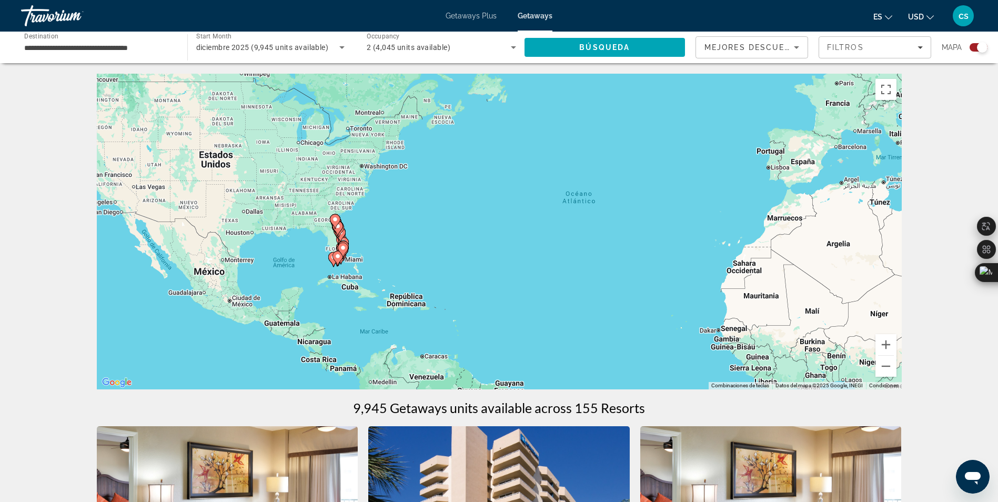
click at [338, 225] on div "Para activar la función de arrastrar con el teclado, presiona Alt + Intro. Una …" at bounding box center [499, 232] width 805 height 316
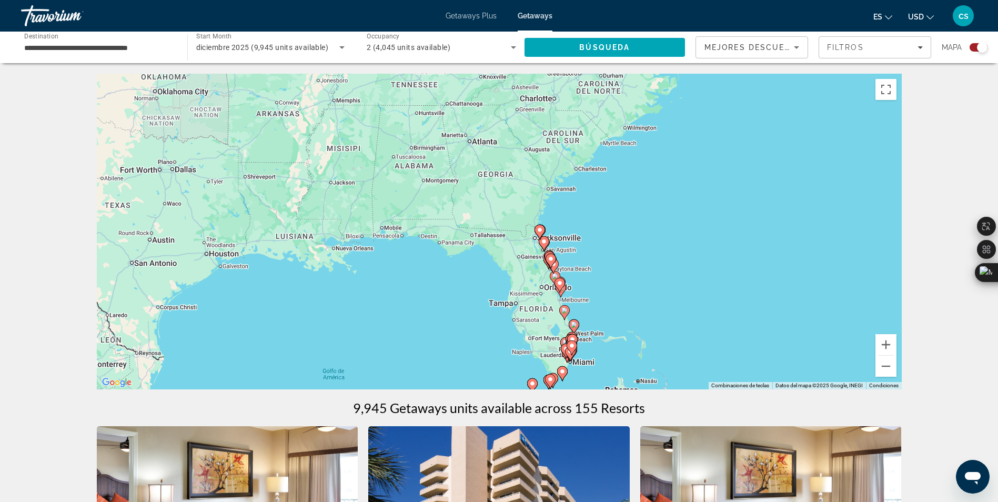
click at [559, 295] on gmp-advanced-marker "Main content" at bounding box center [561, 290] width 11 height 16
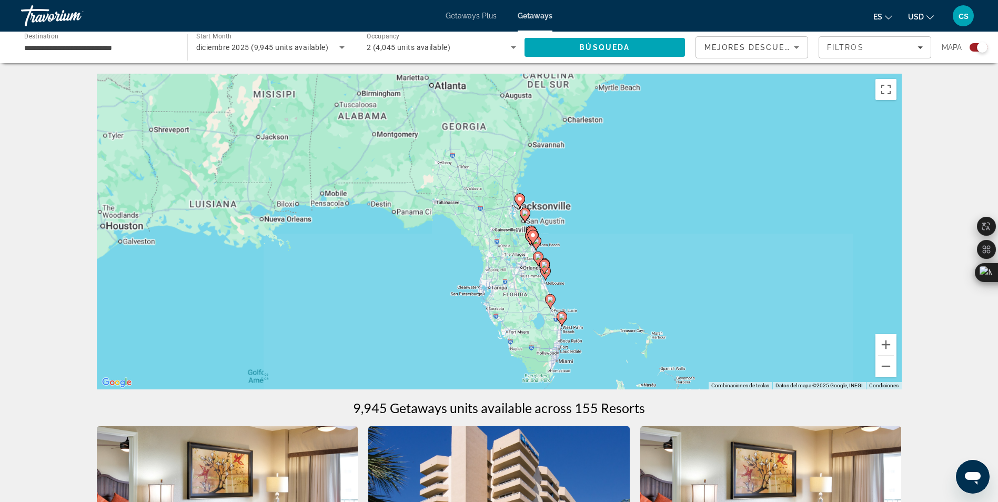
click at [559, 295] on div "Para activar la función de arrastrar con el teclado, presiona Alt + Intro. Una …" at bounding box center [499, 232] width 805 height 316
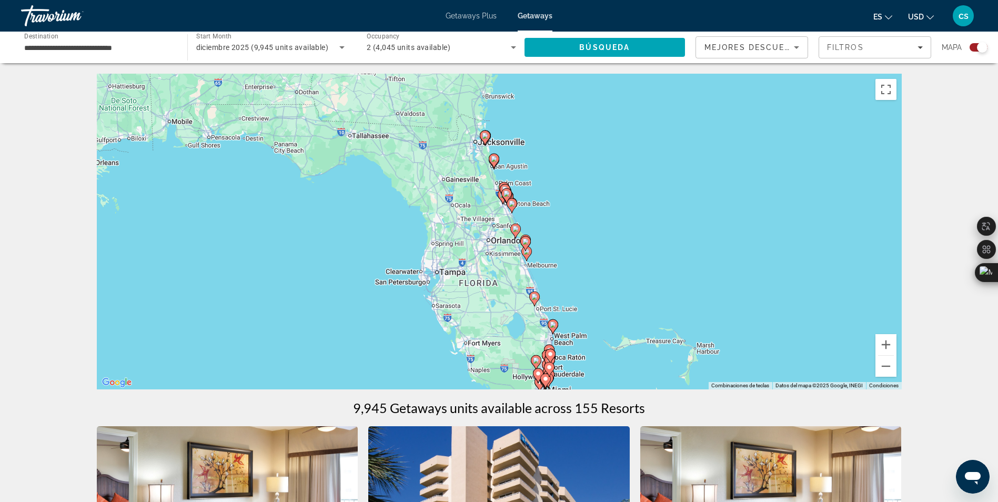
click at [510, 319] on div "Para activar la función de arrastrar con el teclado, presiona Alt + Intro. Una …" at bounding box center [499, 232] width 805 height 316
click at [501, 314] on div "Para activar la función de arrastrar con el teclado, presiona Alt + Intro. Una …" at bounding box center [499, 232] width 805 height 316
click at [517, 328] on div "Para activar la función de arrastrar con el teclado, presiona Alt + Intro. Una …" at bounding box center [499, 232] width 805 height 316
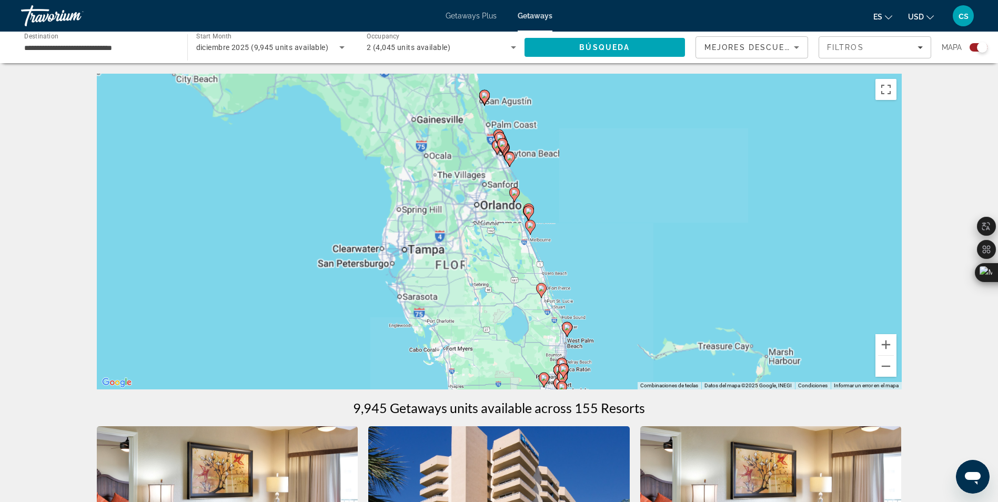
click at [517, 328] on div "Para activar la función de arrastrar con el teclado, presiona Alt + Intro. Una …" at bounding box center [499, 232] width 805 height 316
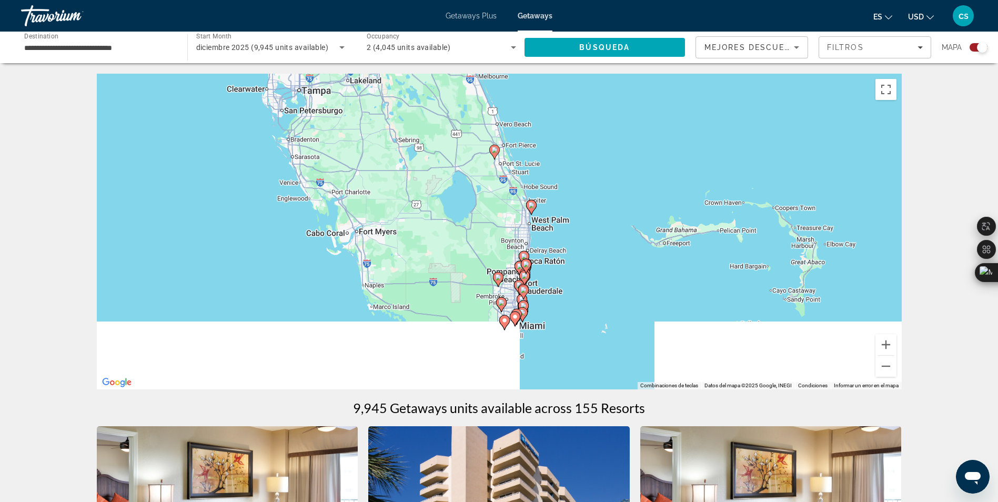
drag, startPoint x: 520, startPoint y: 330, endPoint x: 455, endPoint y: 169, distance: 174.2
click at [455, 169] on div "Para activar la función de arrastrar con el teclado, presiona Alt + Intro. Una …" at bounding box center [499, 232] width 805 height 316
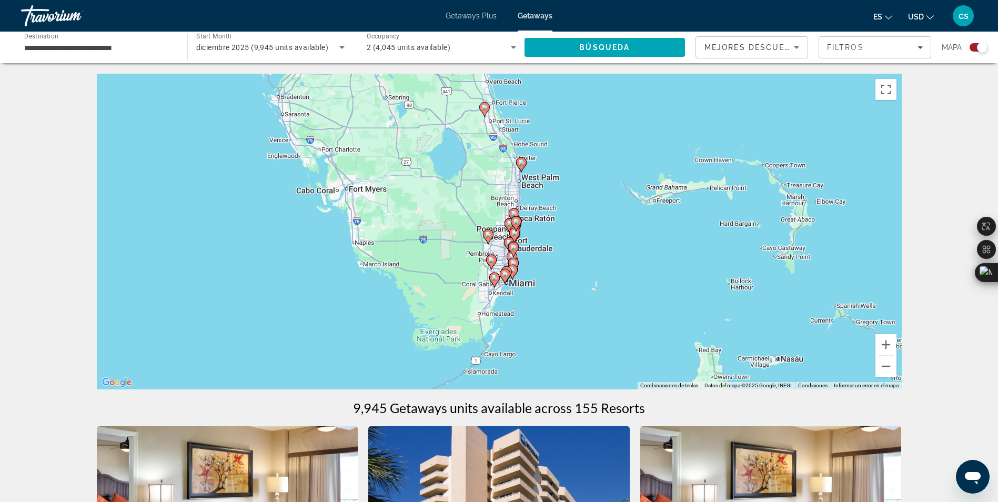
click at [469, 221] on div "Para activar la función de arrastrar con el teclado, presiona Alt + Intro. Una …" at bounding box center [499, 232] width 805 height 316
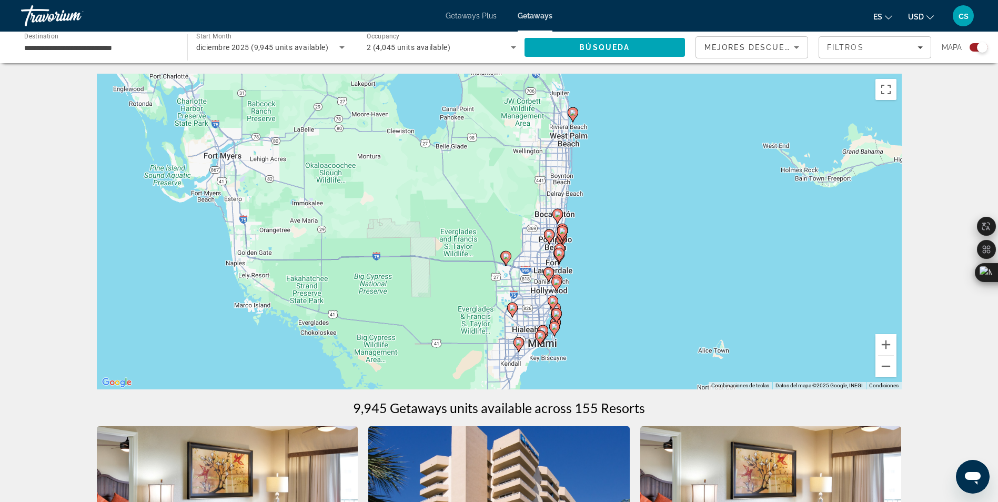
click at [457, 217] on div "Para activar la función de arrastrar con el teclado, presiona Alt + Intro. Una …" at bounding box center [499, 232] width 805 height 316
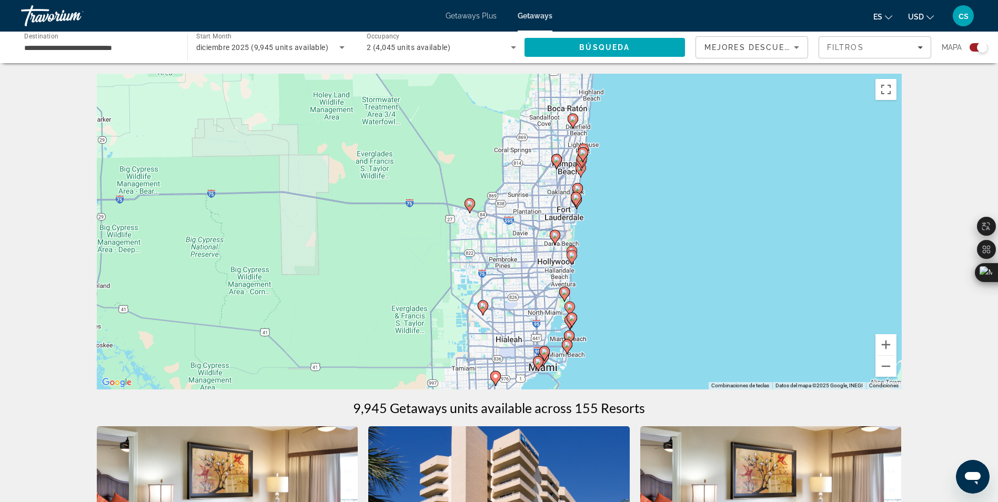
drag, startPoint x: 471, startPoint y: 248, endPoint x: 381, endPoint y: 139, distance: 141.2
click at [381, 139] on div "Para activar la función de arrastrar con el teclado, presiona Alt + Intro. Una …" at bounding box center [499, 232] width 805 height 316
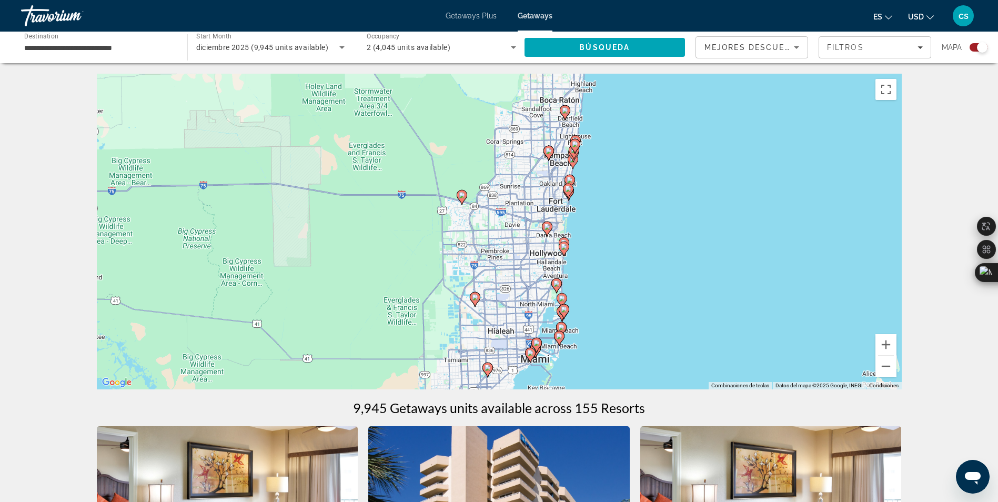
click at [524, 247] on div "Para activar la función de arrastrar con el teclado, presiona Alt + Intro. Una …" at bounding box center [499, 232] width 805 height 316
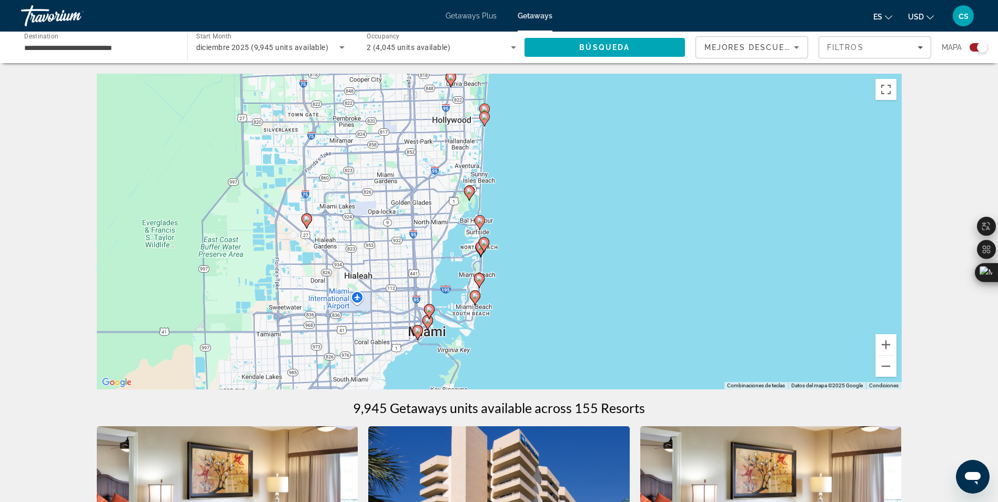
drag, startPoint x: 538, startPoint y: 282, endPoint x: 419, endPoint y: 143, distance: 183.6
click at [419, 143] on div "Para activar la función de arrastrar con el teclado, presiona Alt + Intro. Una …" at bounding box center [499, 232] width 805 height 316
click at [442, 246] on div "Para activar la función de arrastrar con el teclado, presiona Alt + Intro. Una …" at bounding box center [499, 232] width 805 height 316
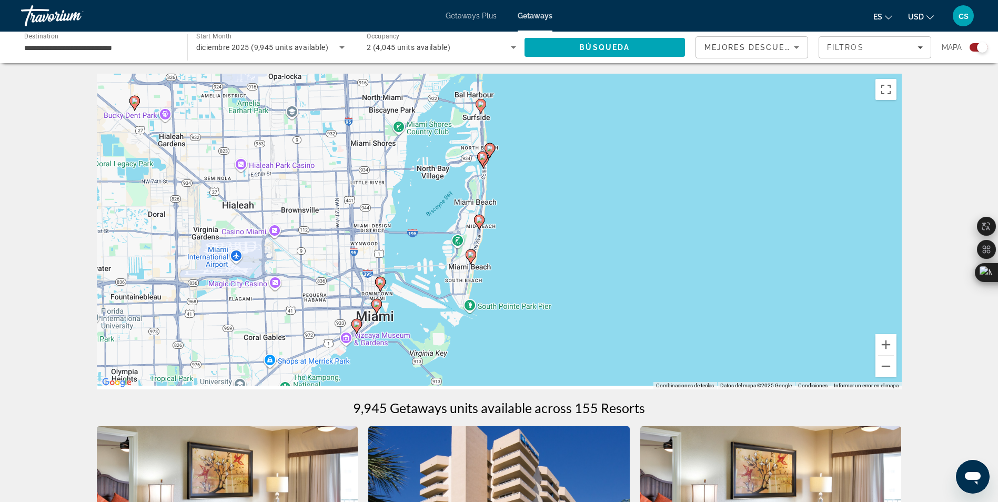
drag, startPoint x: 471, startPoint y: 289, endPoint x: 434, endPoint y: 156, distance: 138.6
click at [434, 156] on div "Para activar la función de arrastrar con el teclado, presiona Alt + Intro. Una …" at bounding box center [499, 232] width 805 height 316
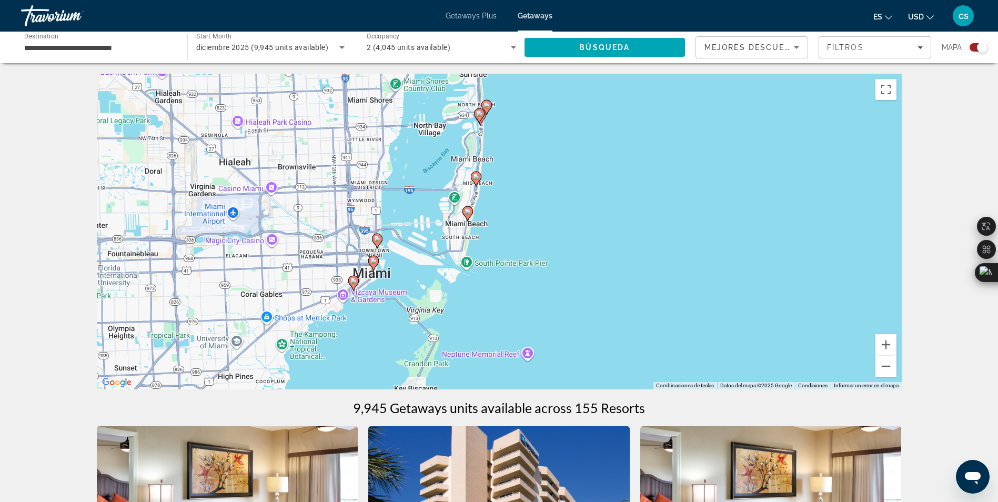
click at [427, 233] on div "Para activar la función de arrastrar con el teclado, presiona Alt + Intro. Una …" at bounding box center [499, 232] width 805 height 316
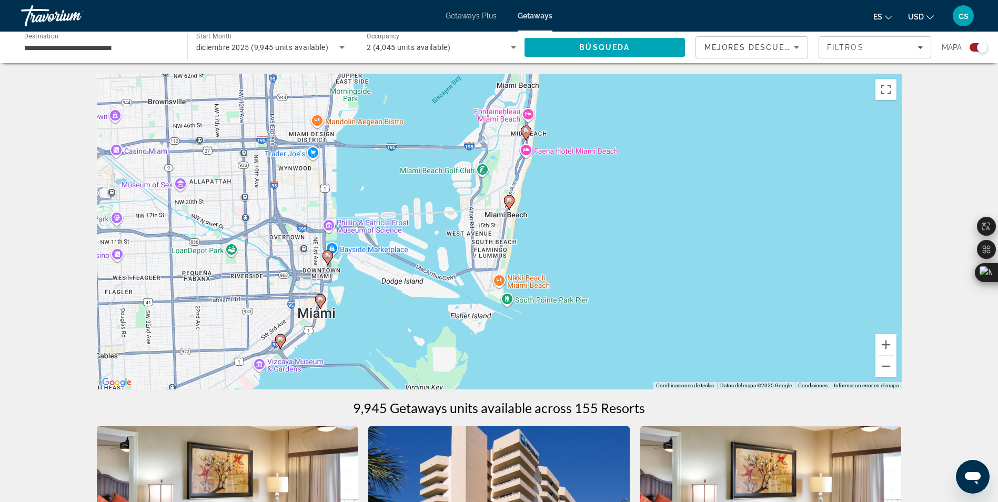
click at [327, 256] on image "Main content" at bounding box center [328, 256] width 6 height 6
type input "**********"
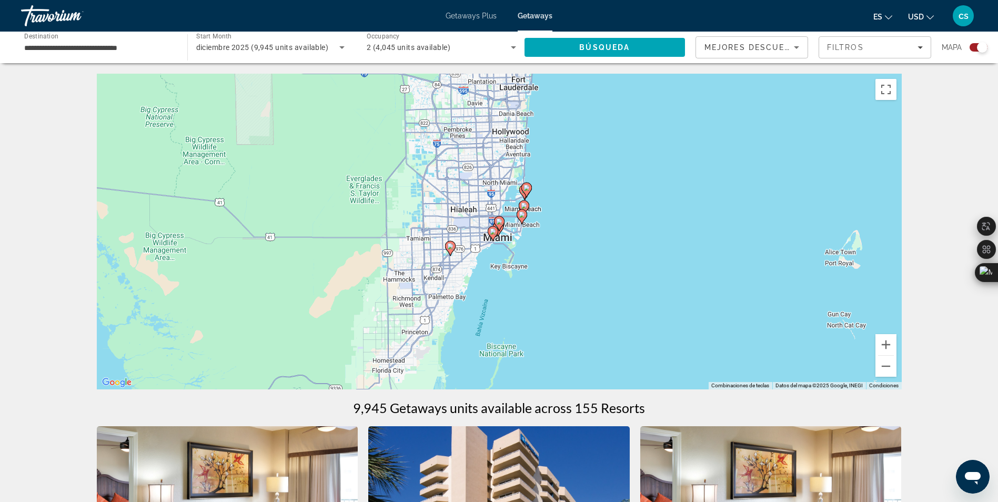
click at [499, 224] on image "Main content" at bounding box center [499, 221] width 6 height 6
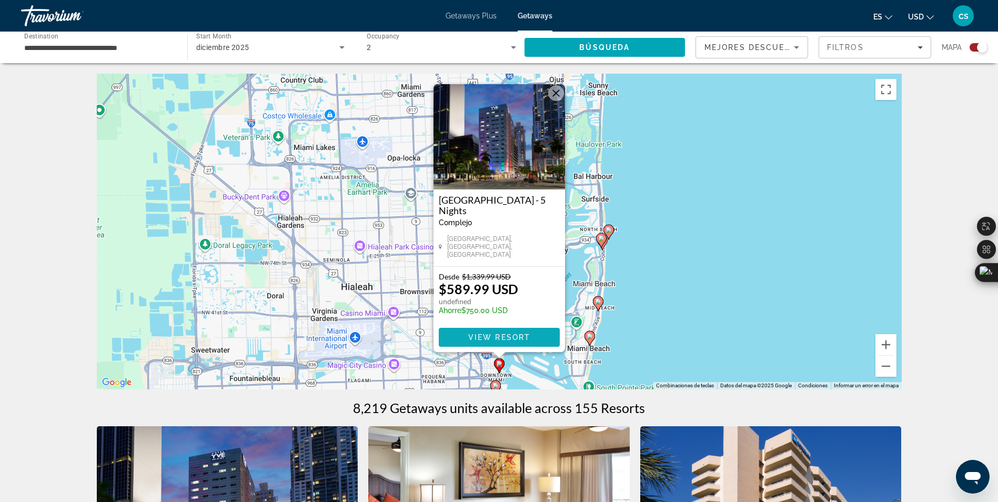
click at [480, 337] on span "View Resort" at bounding box center [499, 337] width 62 height 8
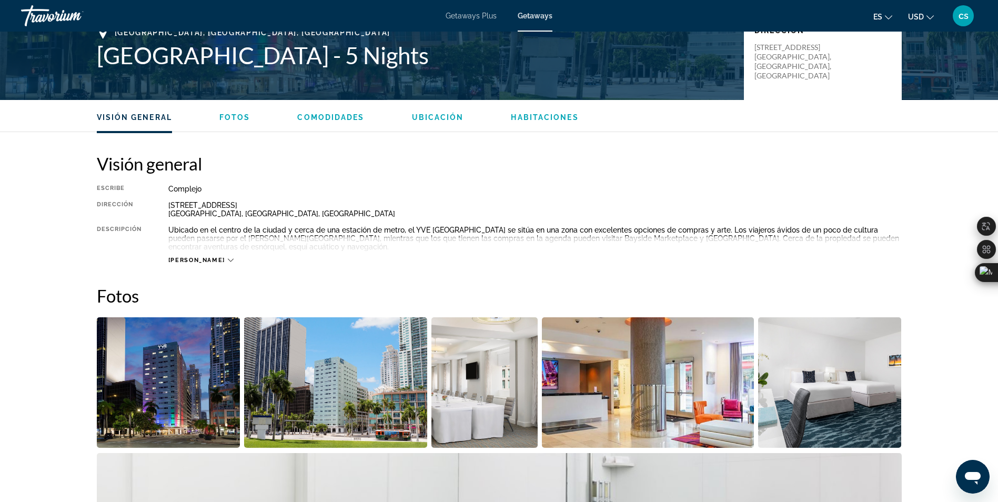
scroll to position [158, 0]
